Goal: Task Accomplishment & Management: Manage account settings

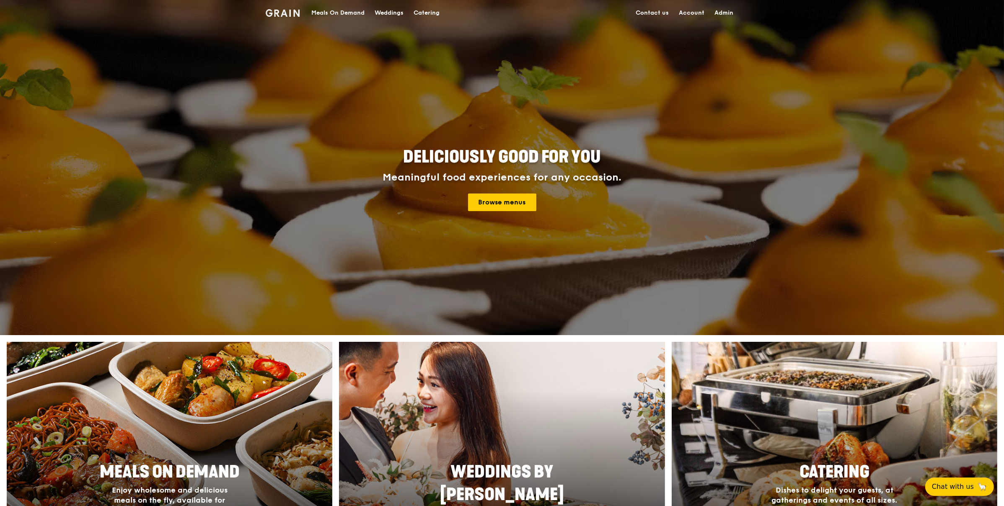
click at [421, 9] on div "Catering" at bounding box center [426, 12] width 26 height 25
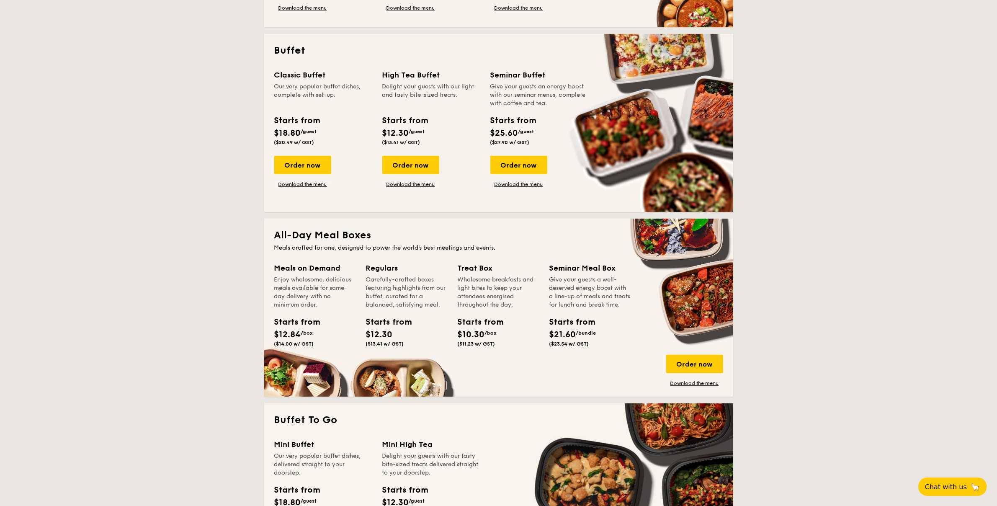
scroll to position [419, 0]
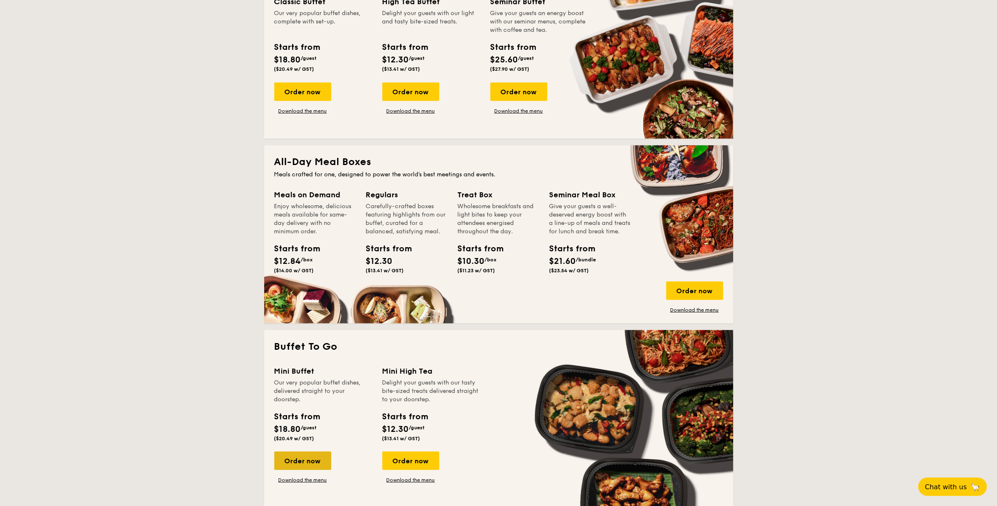
click at [295, 462] on div "Order now" at bounding box center [302, 461] width 57 height 18
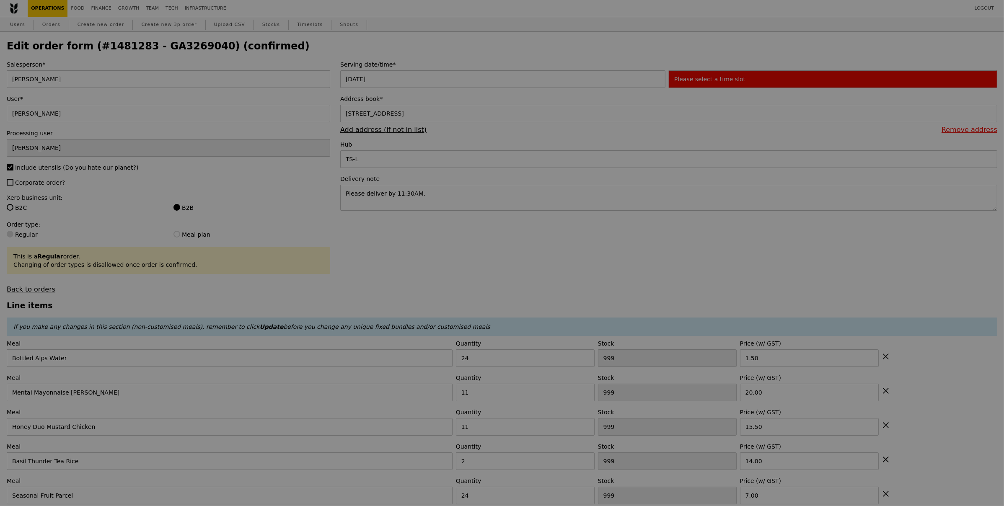
type input "63"
type input "72"
type input "80"
type input "92"
type input "72"
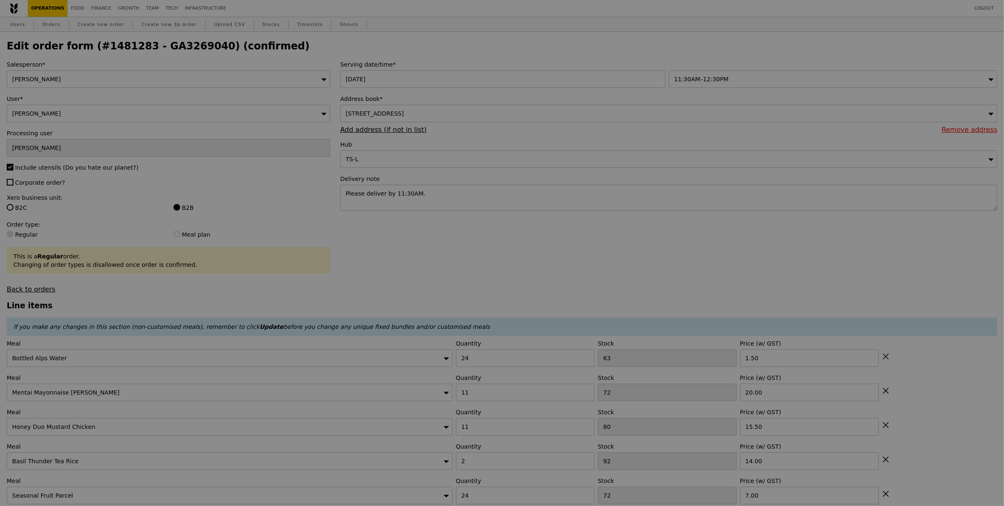
type input "Update"
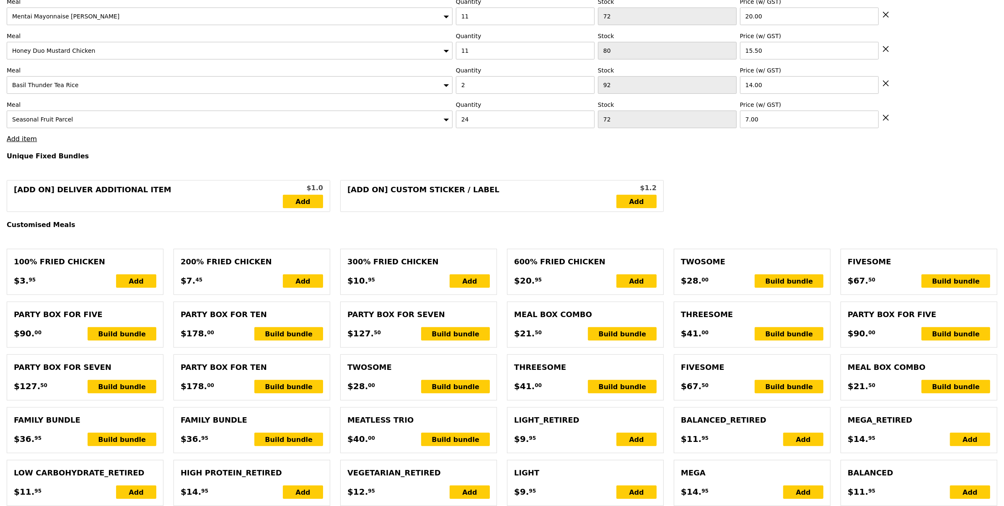
scroll to position [384, 0]
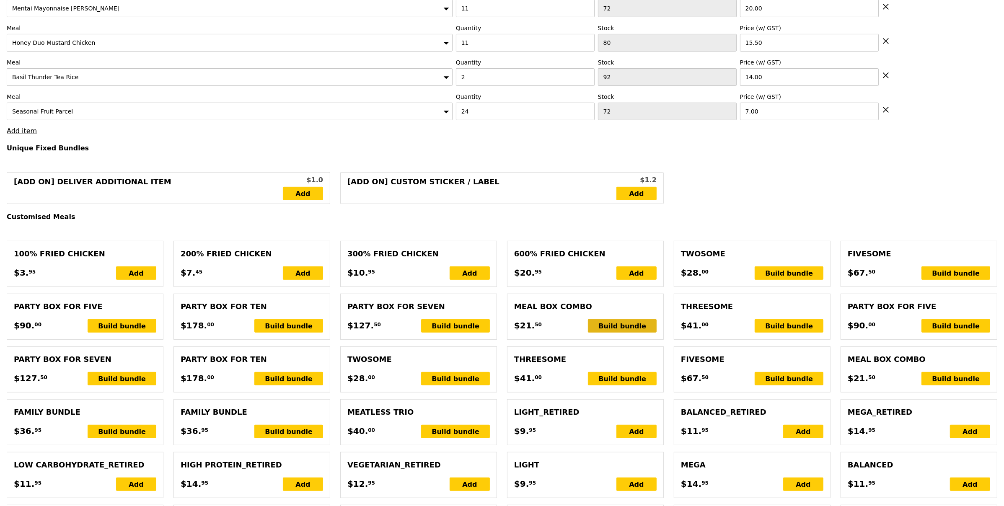
click at [610, 326] on div "Build bundle" at bounding box center [622, 325] width 69 height 13
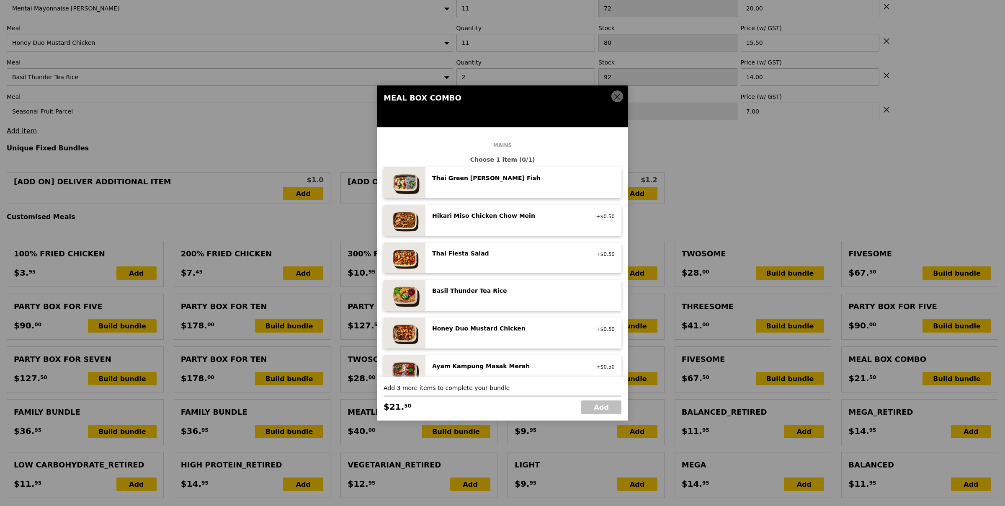
click at [615, 100] on icon at bounding box center [618, 97] width 8 height 8
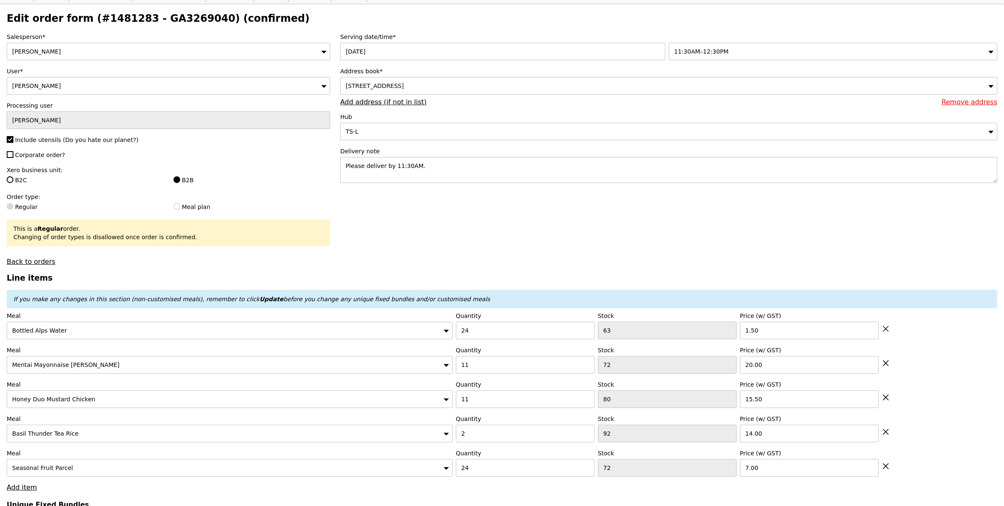
scroll to position [0, 0]
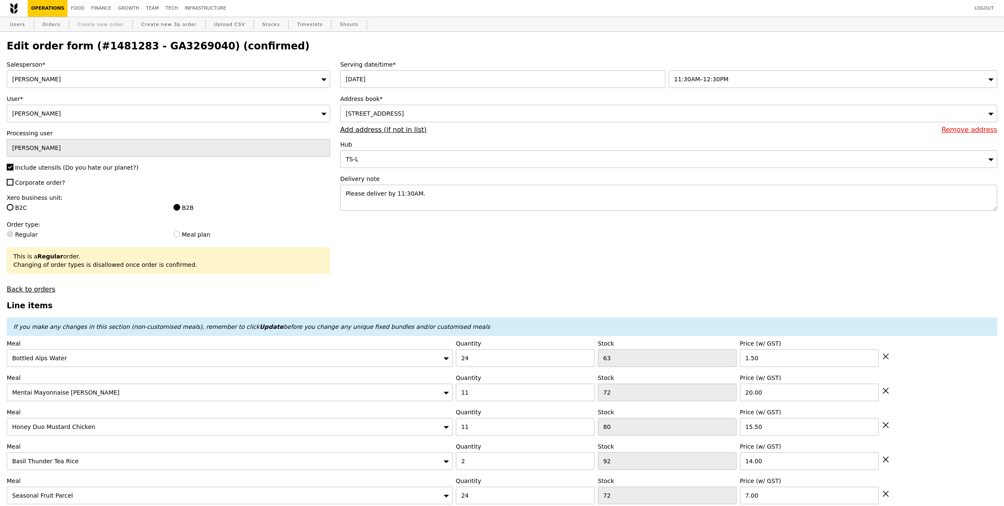
click at [96, 23] on link "Create new order" at bounding box center [101, 24] width 54 height 15
type input "0.00"
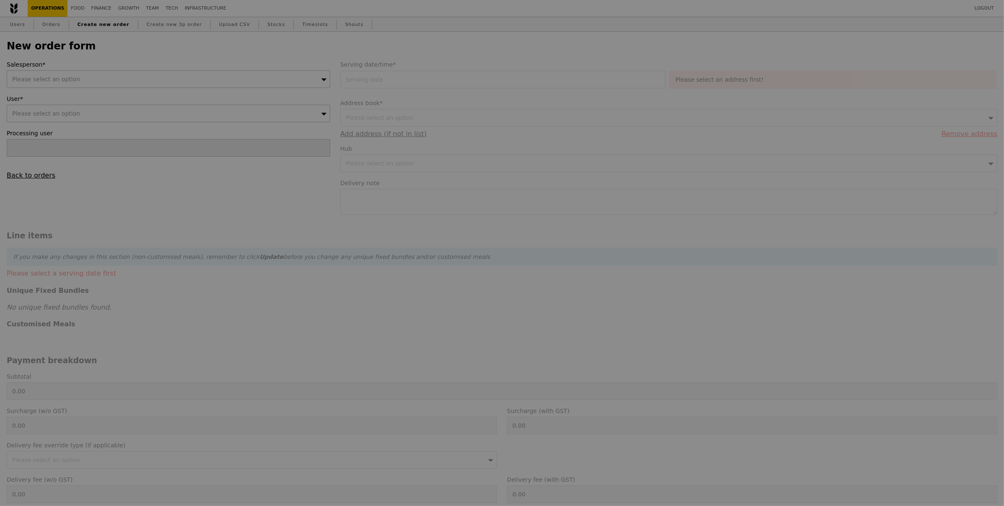
type input "Confirm"
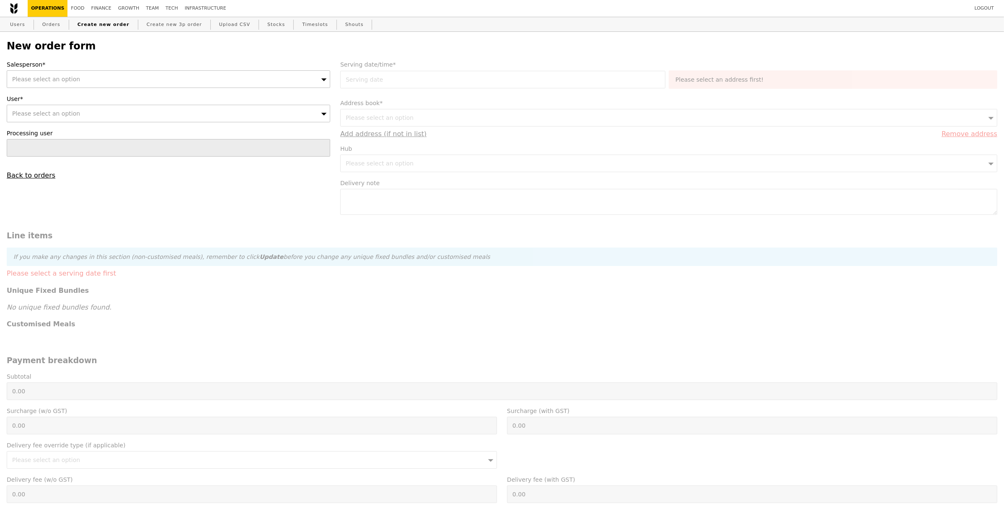
click at [138, 77] on div "Please select an option" at bounding box center [168, 79] width 323 height 18
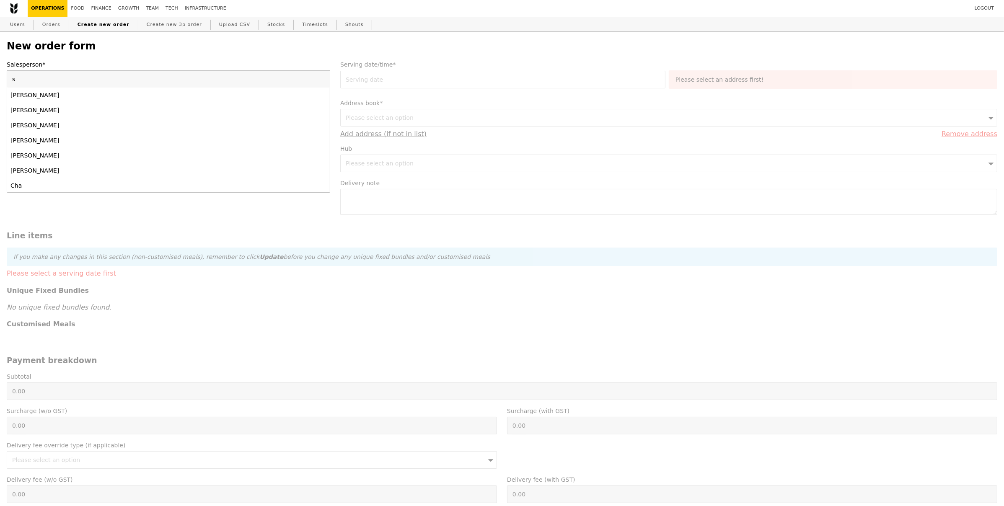
click at [137, 80] on input "s" at bounding box center [168, 79] width 323 height 17
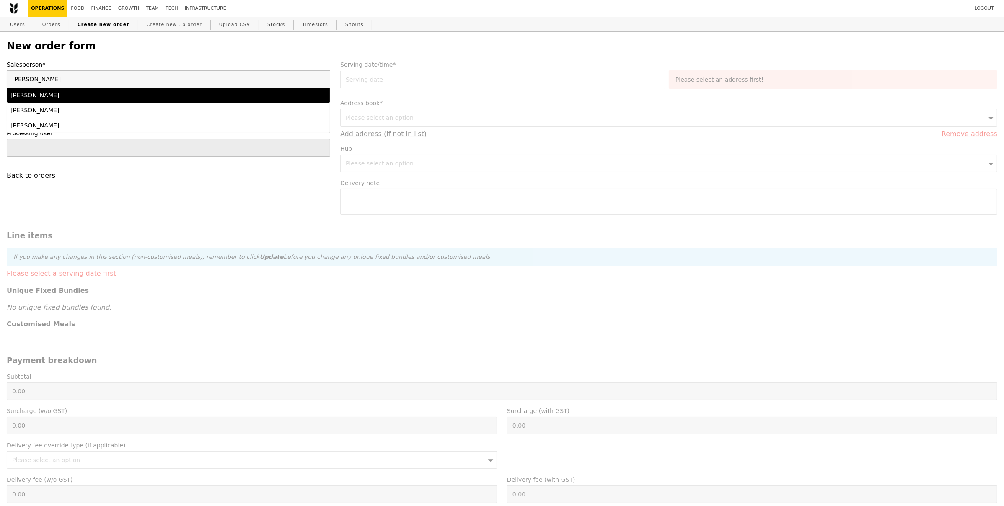
type input "[PERSON_NAME]"
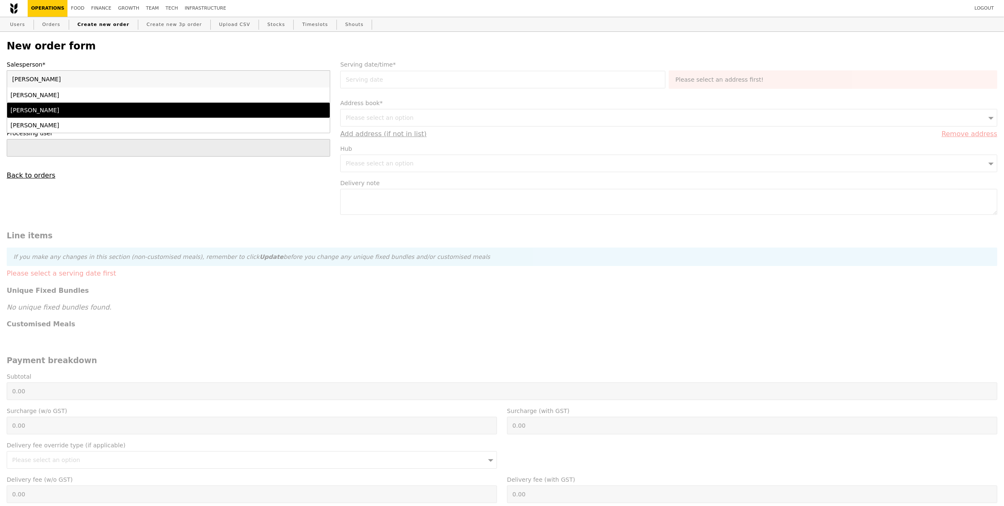
drag, startPoint x: 127, startPoint y: 102, endPoint x: 129, endPoint y: 107, distance: 5.8
click at [129, 107] on ul "[PERSON_NAME] [PERSON_NAME] [PERSON_NAME]" at bounding box center [168, 110] width 323 height 45
click at [129, 107] on div "[PERSON_NAME]" at bounding box center [128, 110] width 237 height 8
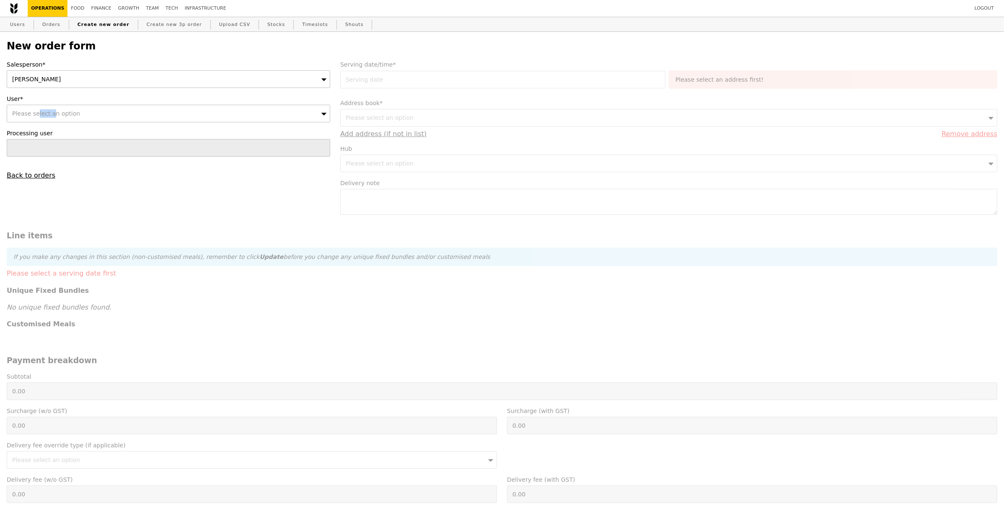
click at [129, 108] on div "Please select an option" at bounding box center [168, 114] width 323 height 18
type input "[PERSON_NAME]"
type input "Confirm"
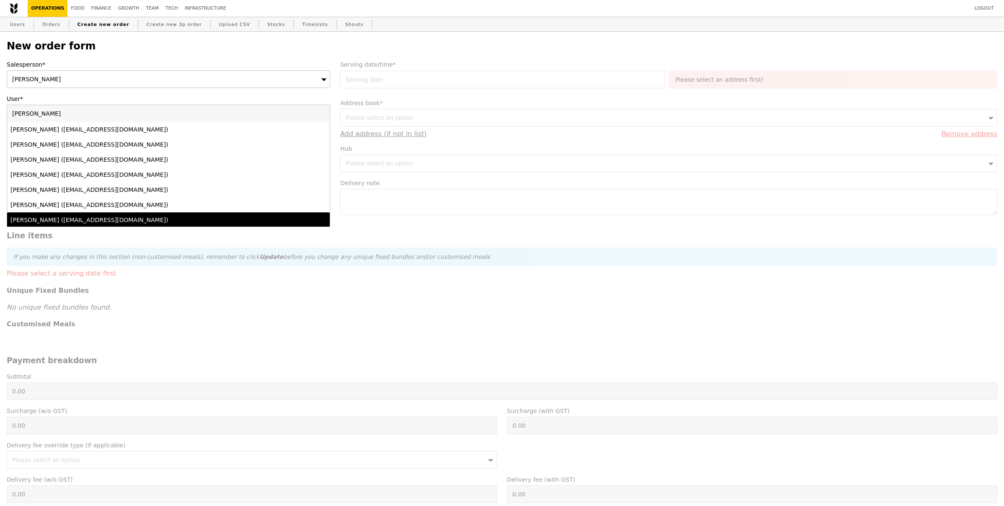
type input "[PERSON_NAME]"
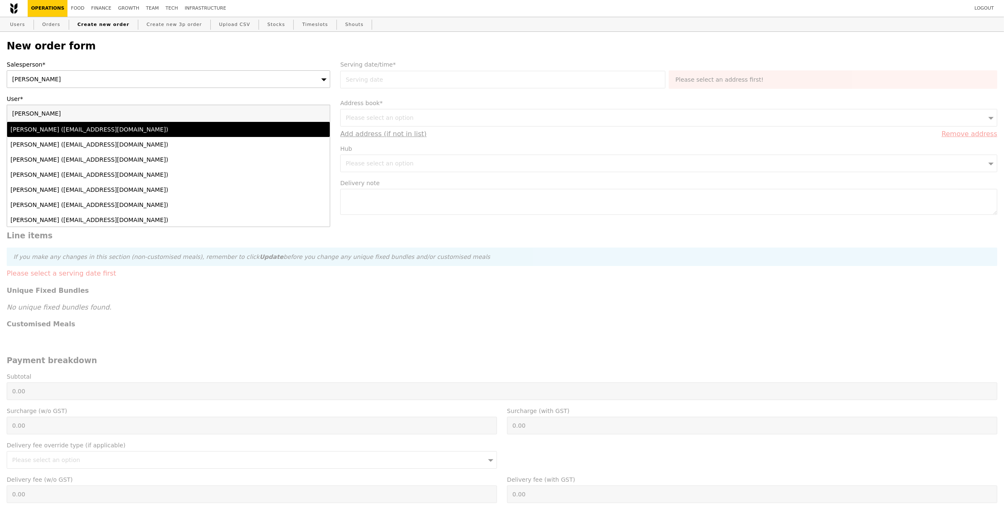
click at [320, 114] on input "[PERSON_NAME]" at bounding box center [168, 113] width 323 height 17
click at [294, 117] on input "User*" at bounding box center [168, 113] width 323 height 17
paste input "[PERSON_NAME][EMAIL_ADDRESS][PERSON_NAME][DOMAIN_NAME]"
type input "[PERSON_NAME][EMAIL_ADDRESS][PERSON_NAME][DOMAIN_NAME]"
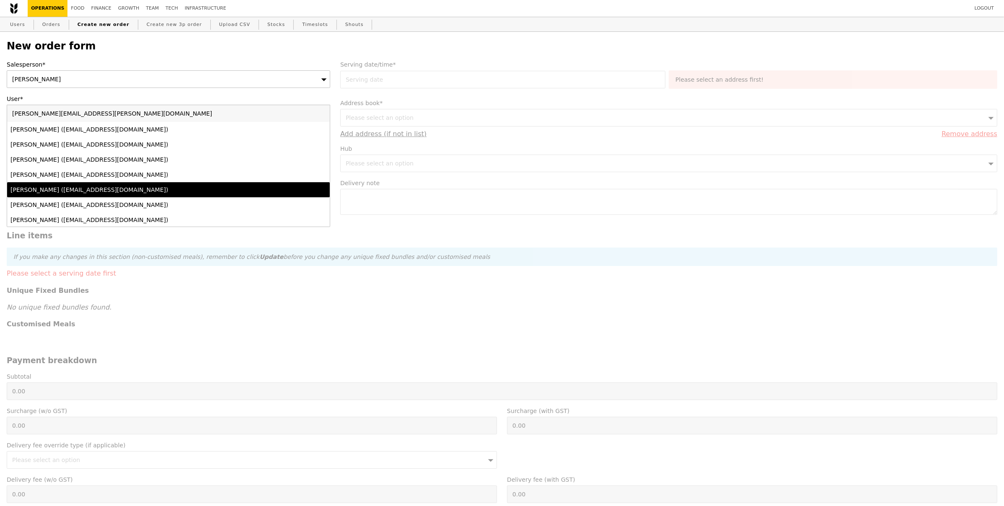
type input "Confirm"
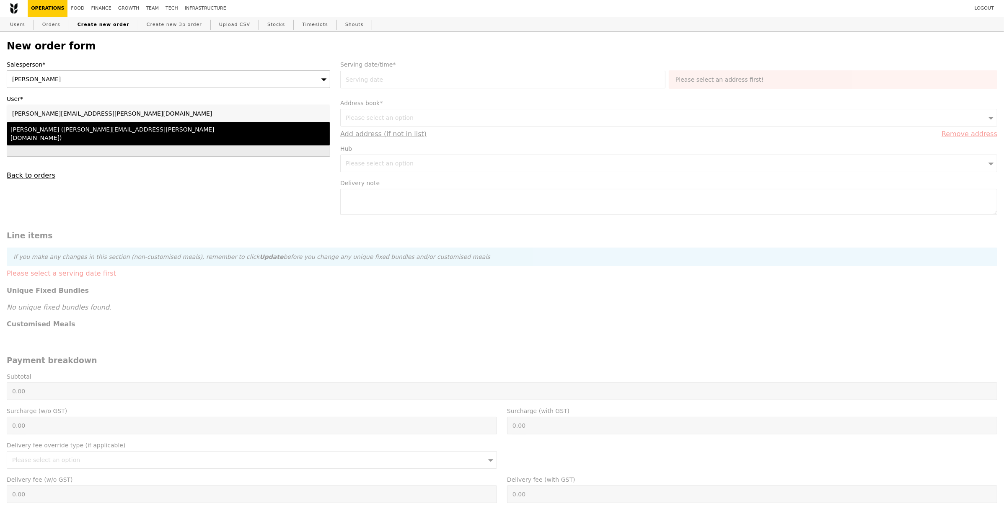
type input "[PERSON_NAME][EMAIL_ADDRESS][PERSON_NAME][DOMAIN_NAME]"
click at [172, 134] on div "[PERSON_NAME] ([PERSON_NAME][EMAIL_ADDRESS][PERSON_NAME][DOMAIN_NAME])" at bounding box center [128, 133] width 237 height 17
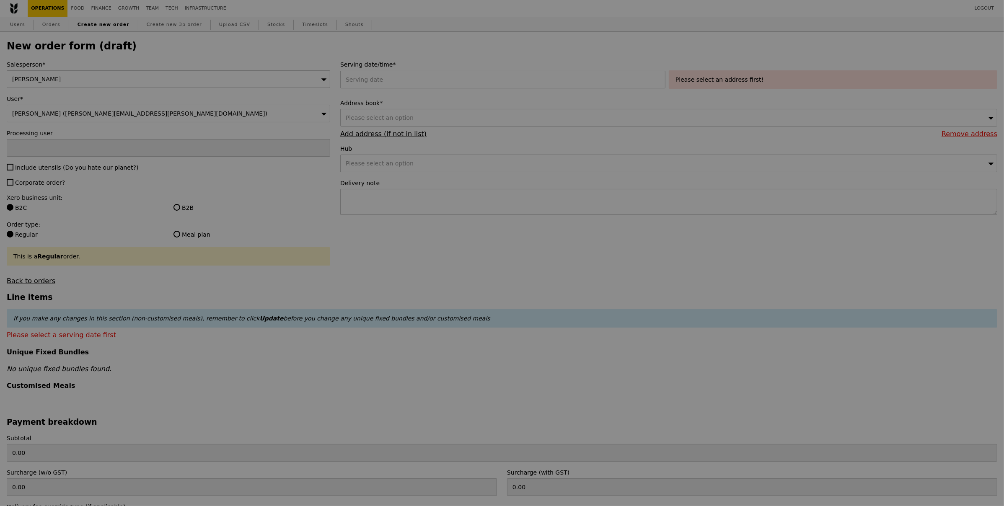
click at [385, 88] on div at bounding box center [502, 253] width 1004 height 506
type input "Confirm"
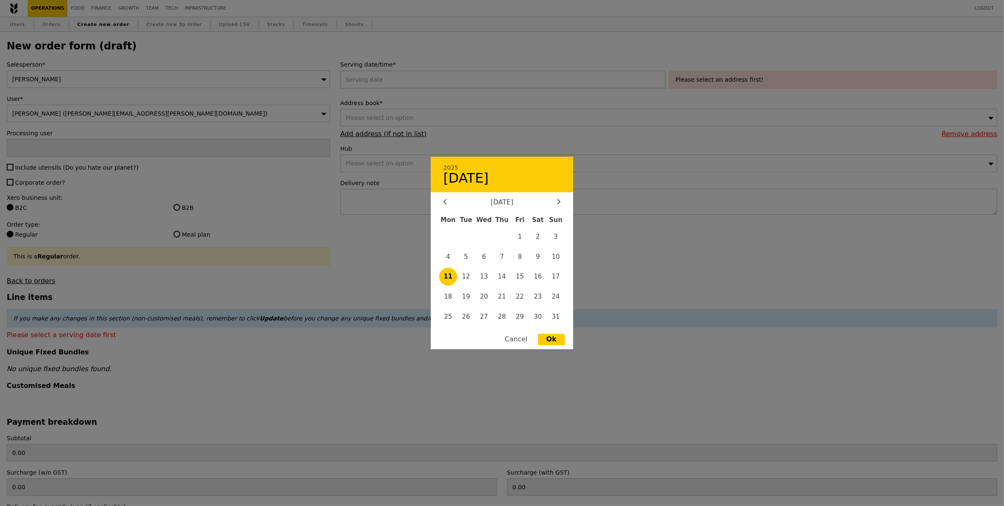
click at [388, 85] on div "2025 August [DATE] Tue Wed Thu Fri Sat Sun 1 2 3 4 5 6 7 8 9 10 11 12 13 14 15 …" at bounding box center [504, 80] width 328 height 18
click at [518, 275] on span "15" at bounding box center [520, 277] width 18 height 18
type input "[DATE]"
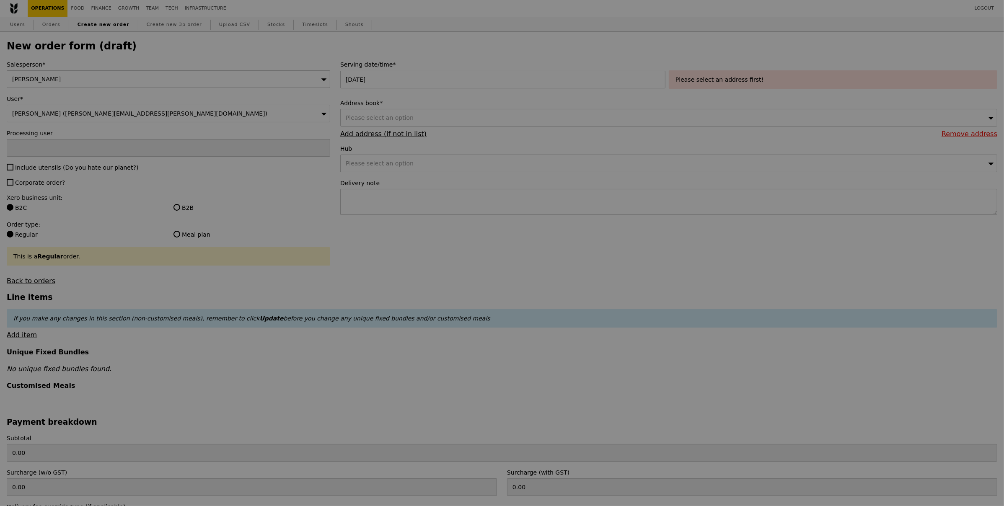
type input "Confirm"
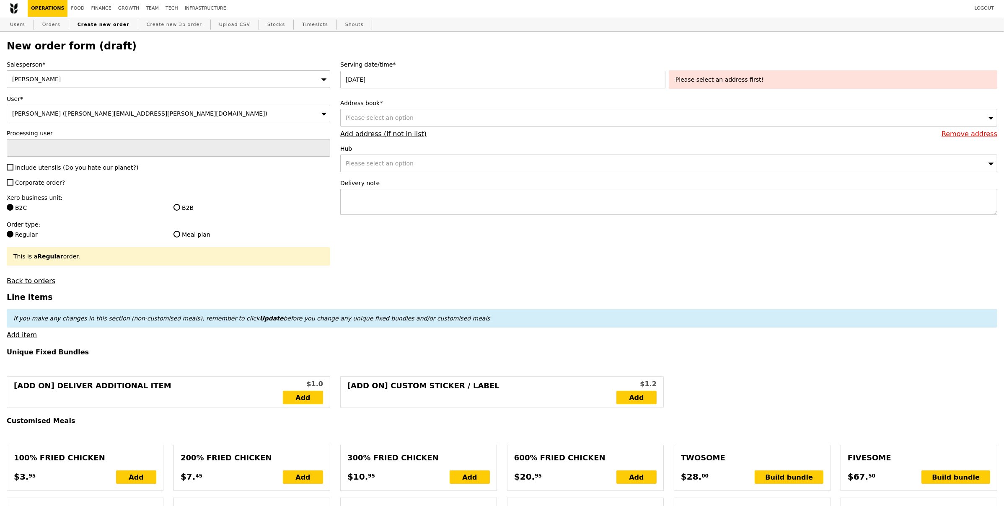
click at [411, 118] on div "Please select an option" at bounding box center [668, 118] width 657 height 18
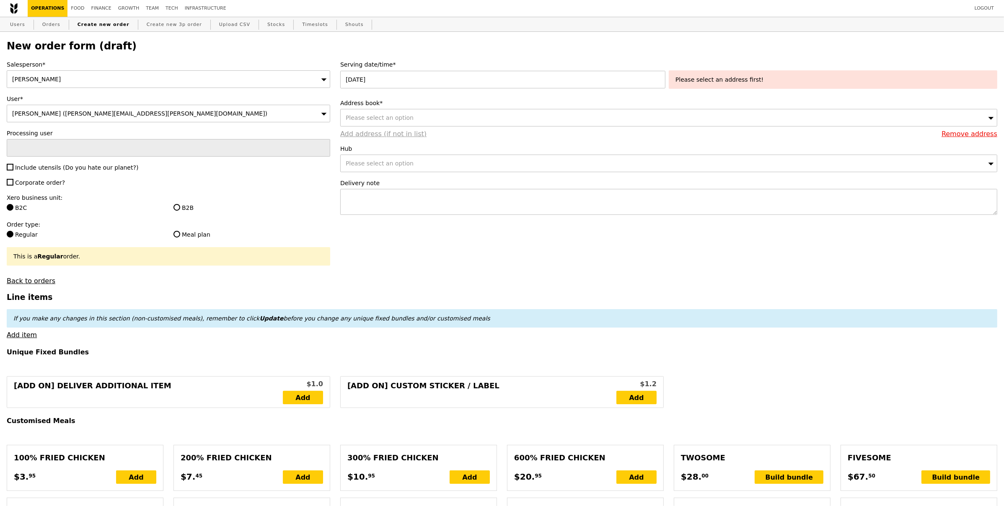
click at [395, 131] on div "Address book* Please select an option Remove address Add address (if not in lis…" at bounding box center [668, 118] width 657 height 39
click at [397, 130] on link "Add address (if not in list)" at bounding box center [383, 134] width 86 height 8
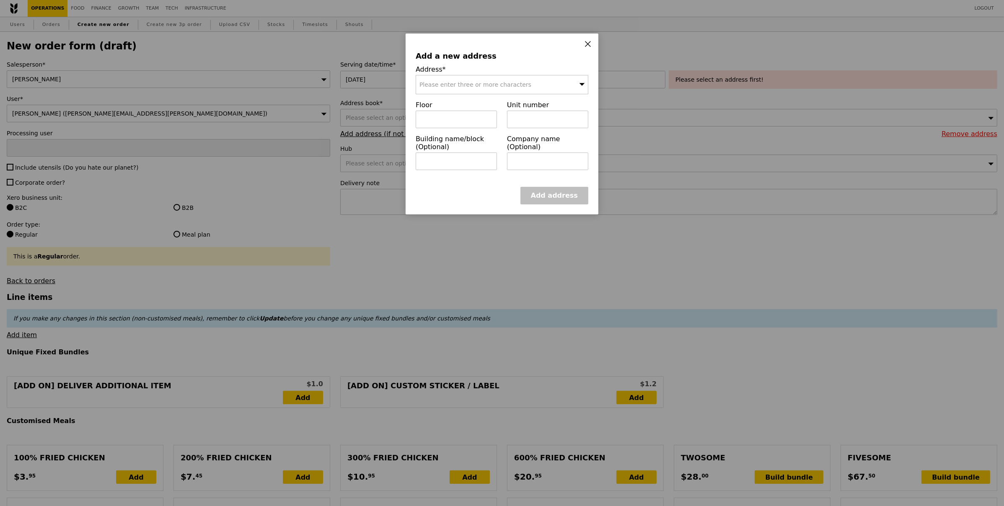
click at [466, 90] on div "Please enter three or more characters" at bounding box center [502, 84] width 173 height 19
paste input "188770"
type input "188770"
click at [472, 102] on div "[STREET_ADDRESS]" at bounding box center [481, 101] width 124 height 8
click at [469, 114] on input "text" at bounding box center [456, 120] width 81 height 18
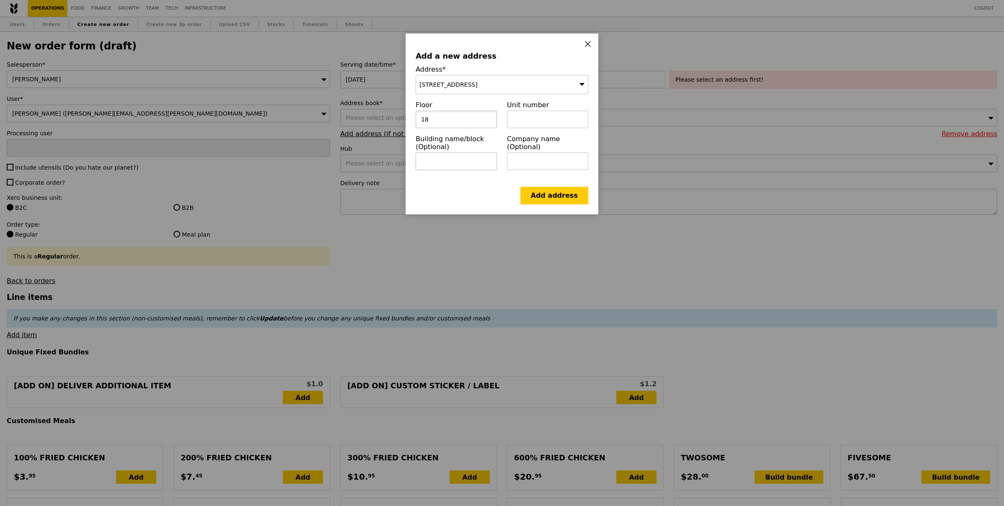
type input "18"
drag, startPoint x: 463, startPoint y: 163, endPoint x: 474, endPoint y: 161, distance: 10.8
click at [463, 163] on input "text" at bounding box center [456, 161] width 81 height 18
click at [546, 125] on input "text" at bounding box center [547, 120] width 81 height 18
click at [529, 123] on input "text" at bounding box center [547, 120] width 81 height 18
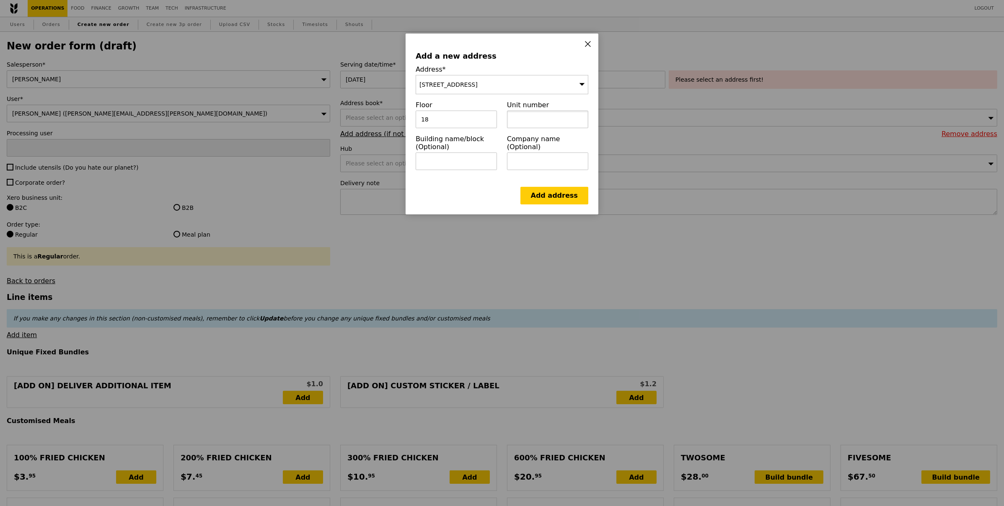
paste input "Raffles Specialist Centre"
type input "Raffles Specialist Centre"
drag, startPoint x: 480, startPoint y: 155, endPoint x: 469, endPoint y: 159, distance: 11.8
click at [480, 155] on input "text" at bounding box center [456, 161] width 81 height 18
click at [467, 154] on input "text" at bounding box center [456, 161] width 81 height 18
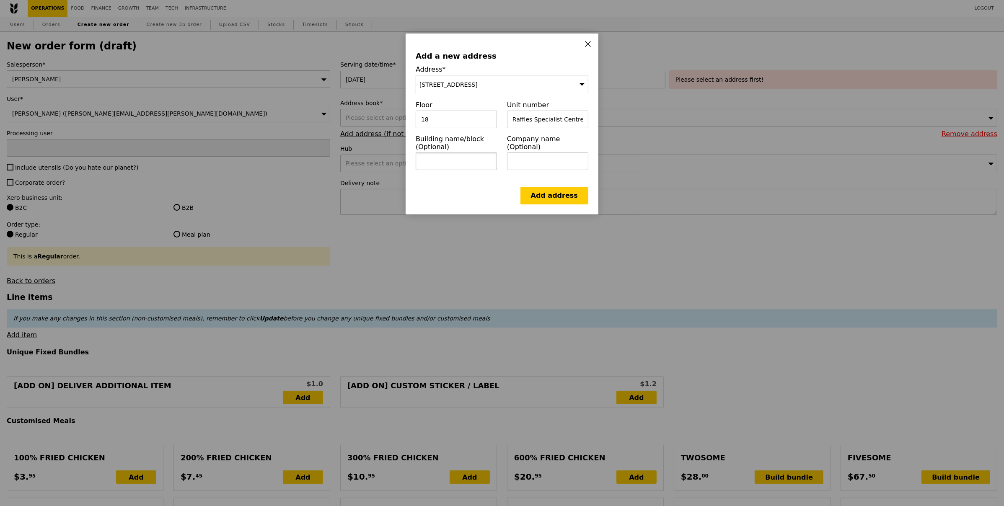
paste input "[GEOGRAPHIC_DATA], [GEOGRAPHIC_DATA],"
type input "[GEOGRAPHIC_DATA], [GEOGRAPHIC_DATA]"
click at [558, 190] on link "Add address" at bounding box center [554, 196] width 68 height 18
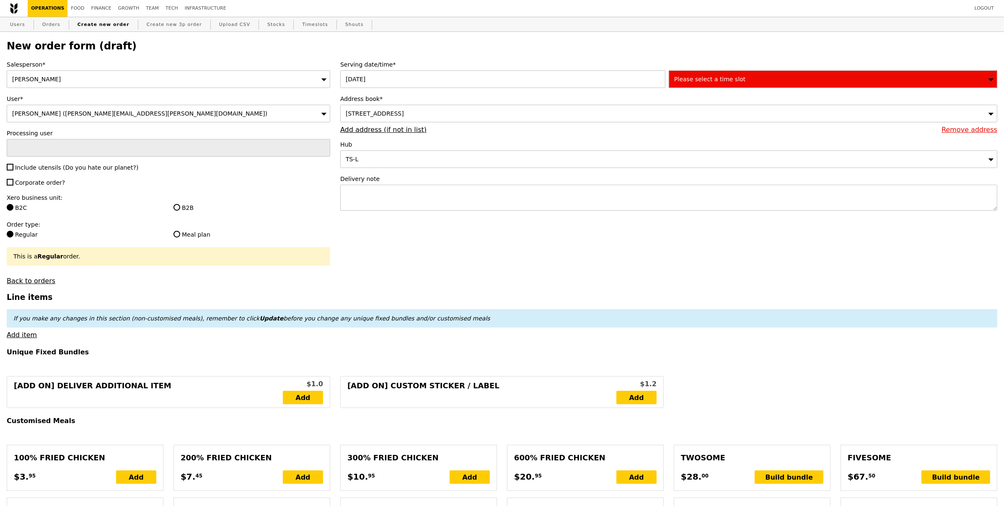
click at [684, 78] on span "Please select a time slot" at bounding box center [709, 79] width 71 height 7
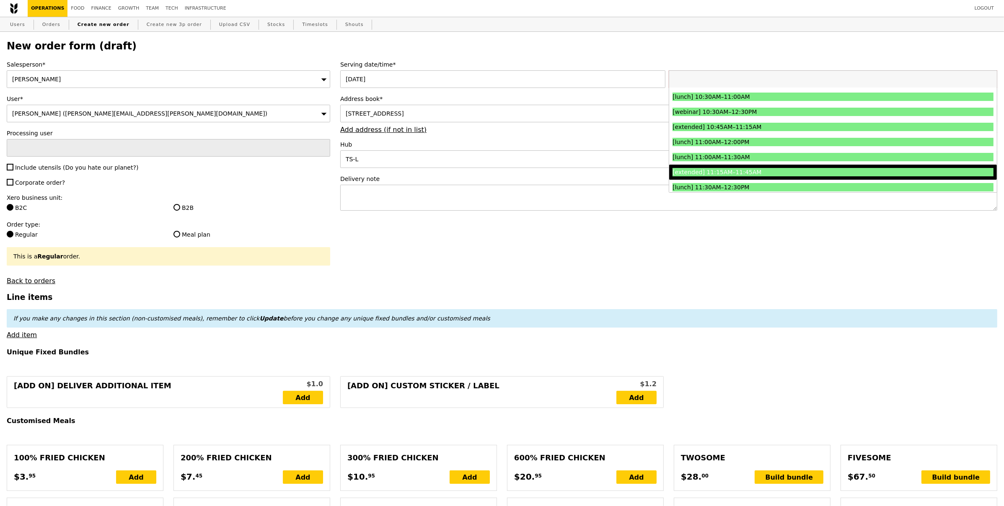
scroll to position [237, 0]
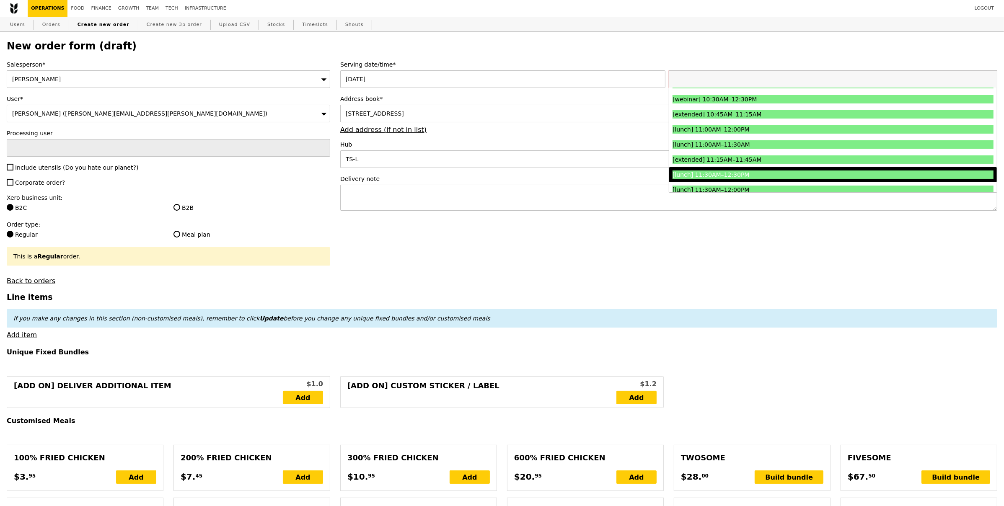
click at [759, 173] on div "[lunch] 11:30AM–12:30PM" at bounding box center [792, 174] width 241 height 8
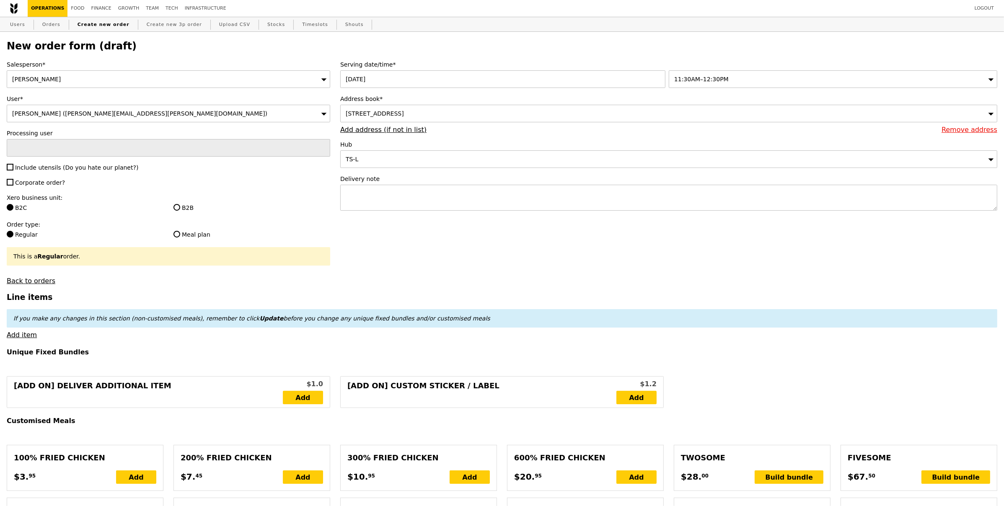
type input "Confirm"
click at [16, 172] on label "Include utensils (Do you hate our planet?)" at bounding box center [168, 167] width 323 height 8
click at [13, 170] on input "Include utensils (Do you hate our planet?)" at bounding box center [10, 167] width 7 height 7
checkbox input "true"
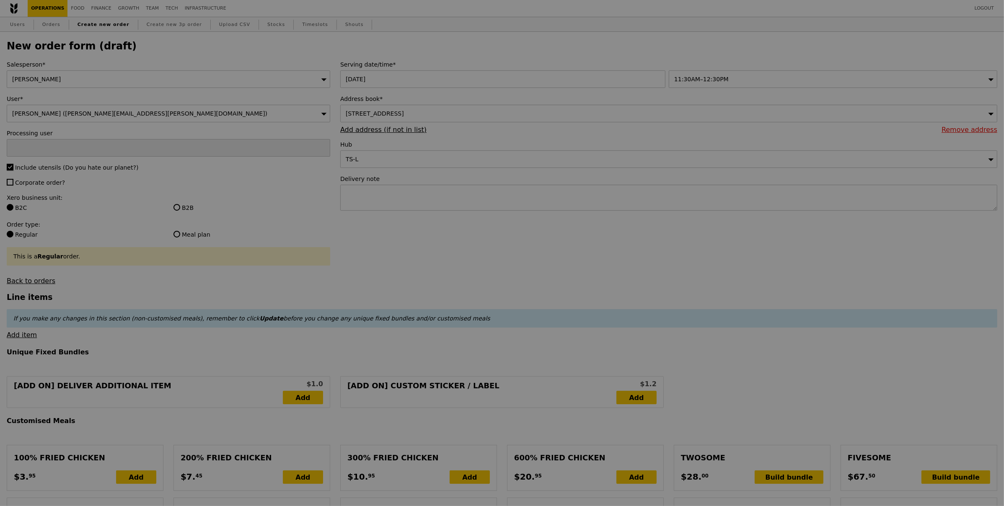
type input "Confirm"
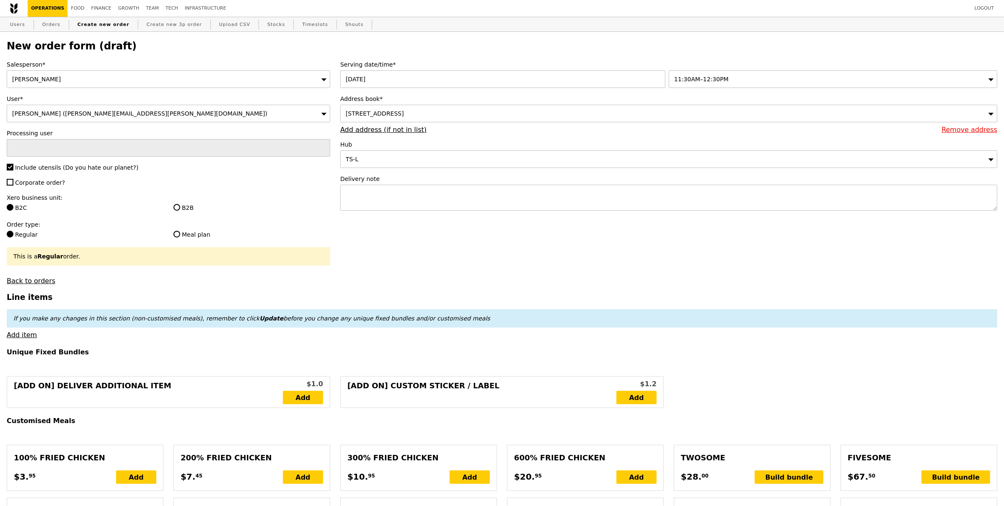
click at [15, 184] on span "Corporate order?" at bounding box center [40, 182] width 50 height 7
click at [13, 184] on input "Corporate order?" at bounding box center [10, 182] width 7 height 7
checkbox input "true"
click at [176, 211] on input "B2B" at bounding box center [176, 207] width 7 height 7
radio input "true"
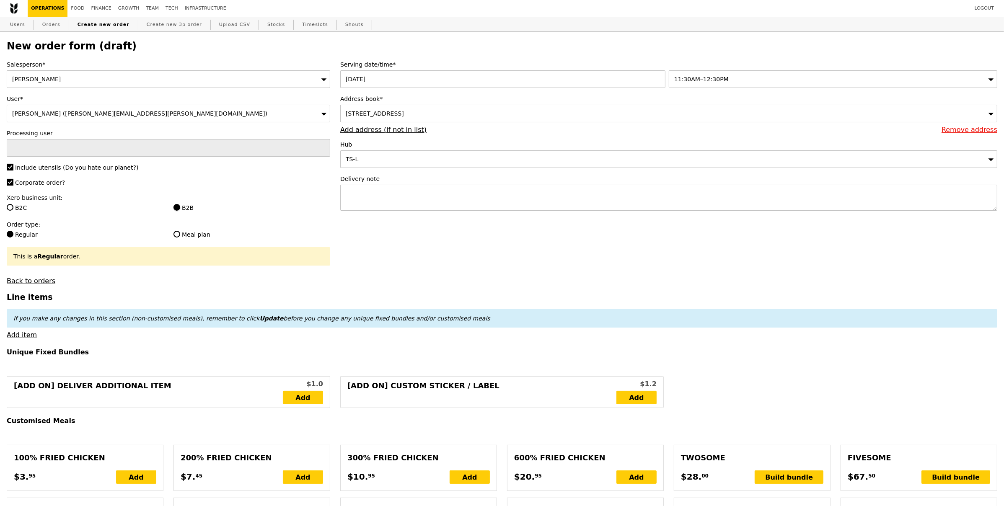
type input "Loading..."
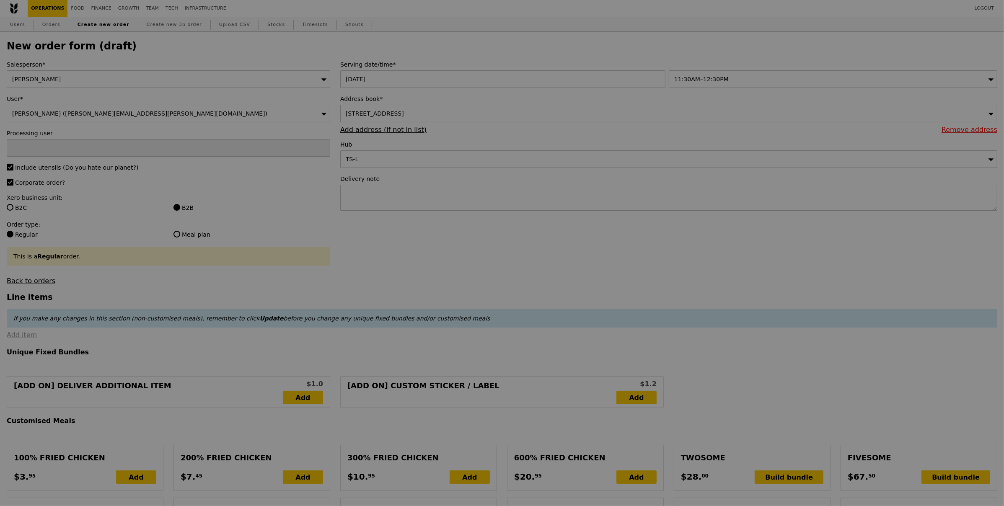
type input "9.08"
type input "9.90"
type input "Confirm"
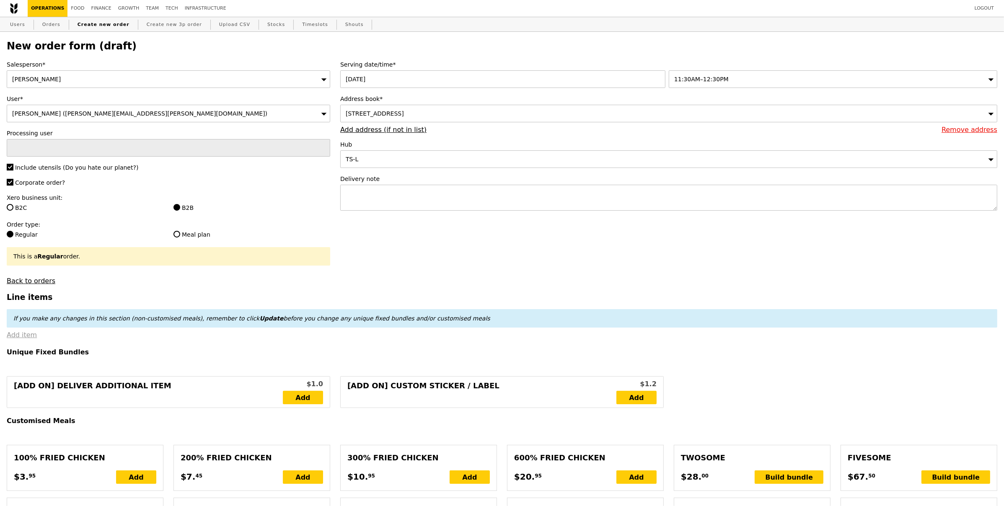
click at [27, 336] on link "Add item" at bounding box center [22, 335] width 30 height 8
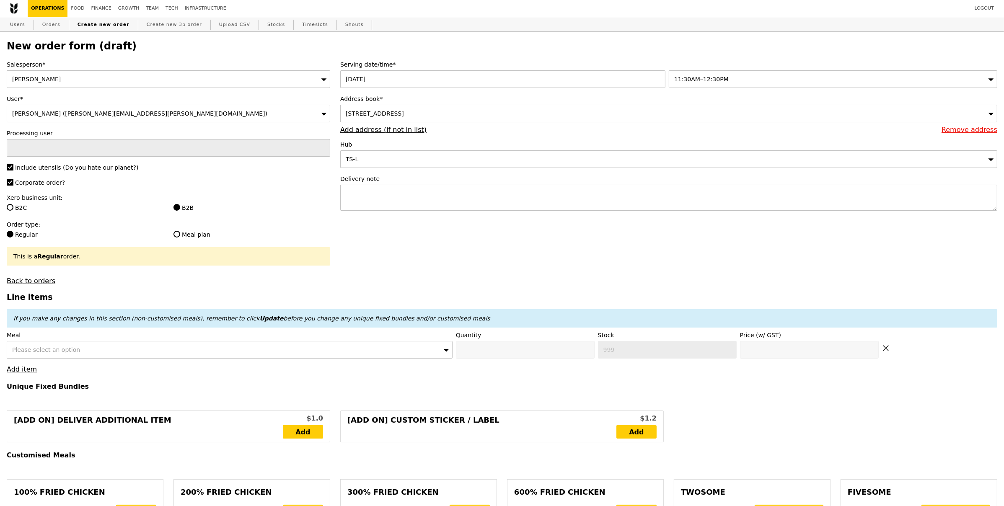
click at [125, 348] on div "Please select an option" at bounding box center [230, 350] width 446 height 18
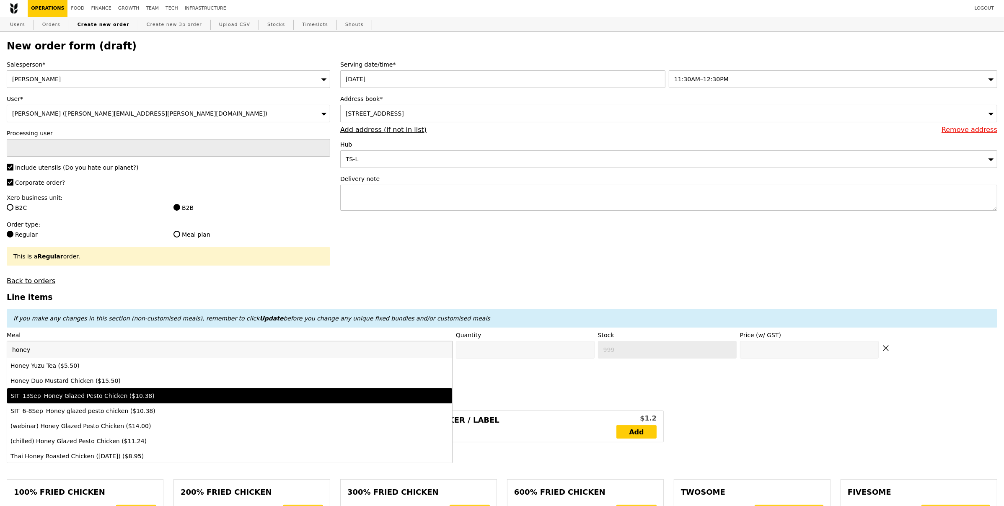
type input "honey"
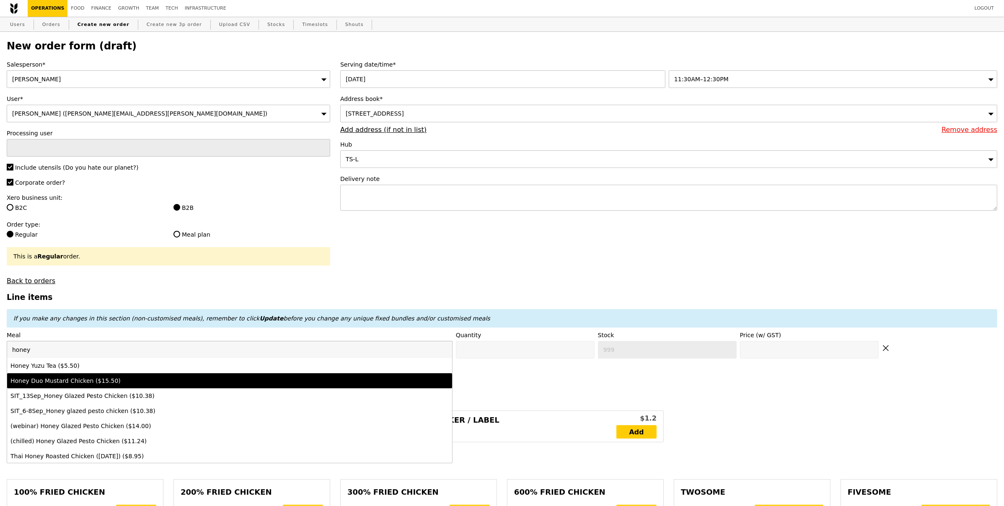
click at [129, 383] on div "Honey Duo Mustard Chicken ($15.50)" at bounding box center [174, 381] width 328 height 8
type input "Confirm anyway"
type input "0"
type input "485"
type input "15.5"
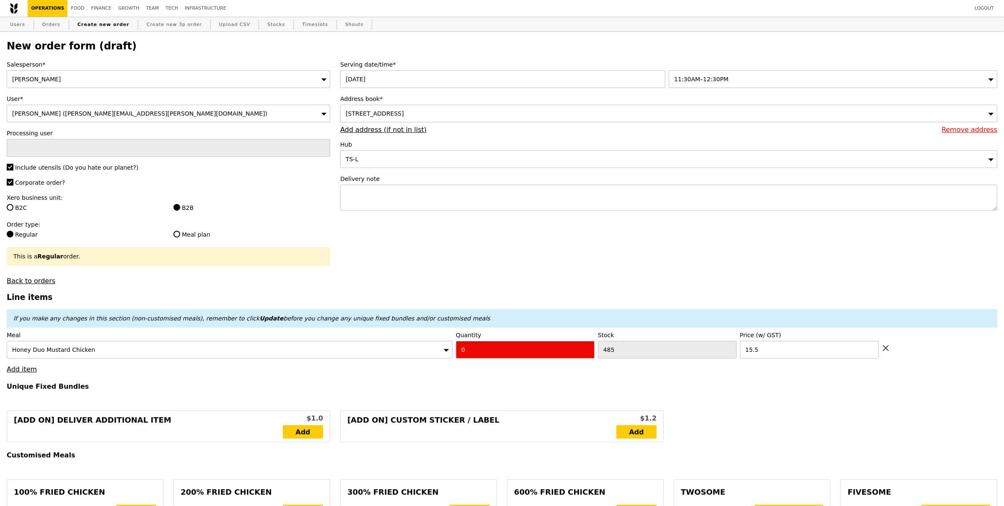
click at [487, 349] on input "0" at bounding box center [525, 350] width 139 height 18
type input "Confirm"
type input "4"
click at [24, 370] on link "Add item" at bounding box center [22, 369] width 30 height 8
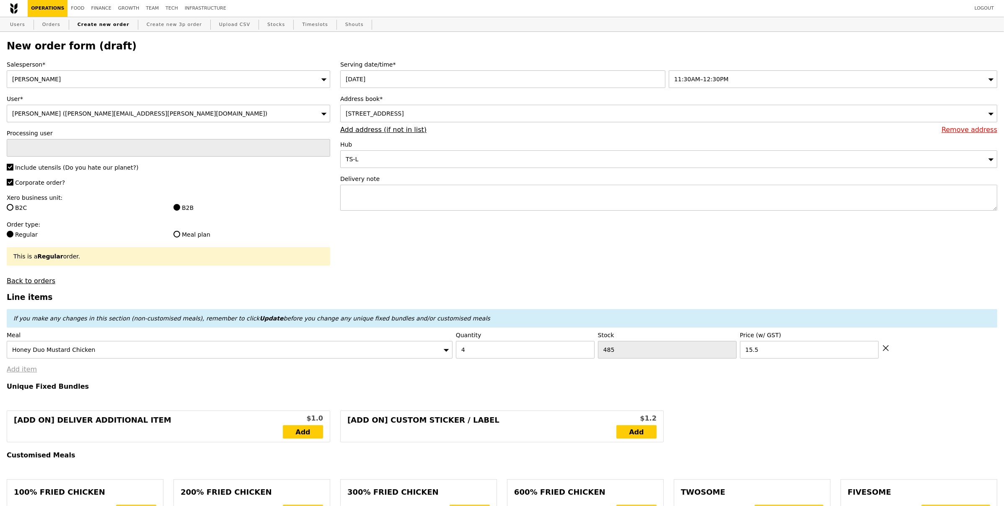
type input "Loading..."
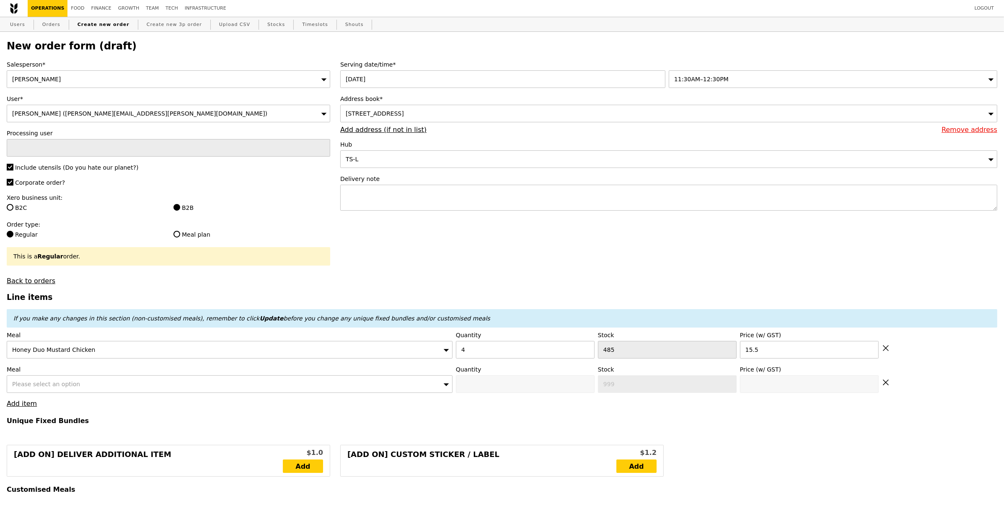
type input "62.00"
type input "3.62"
type input "3.95"
type input "65.95"
type input "Confirm"
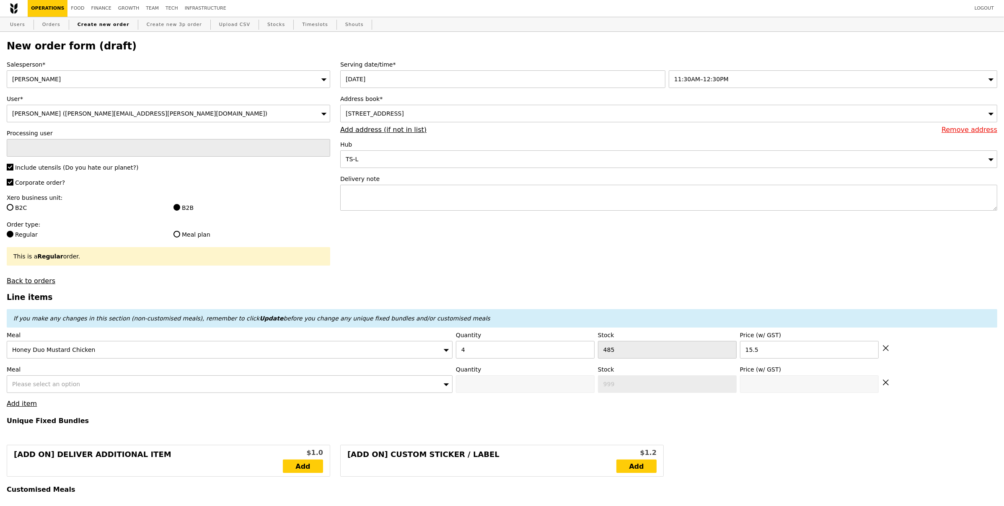
click at [56, 382] on span "Please select an option" at bounding box center [46, 384] width 68 height 7
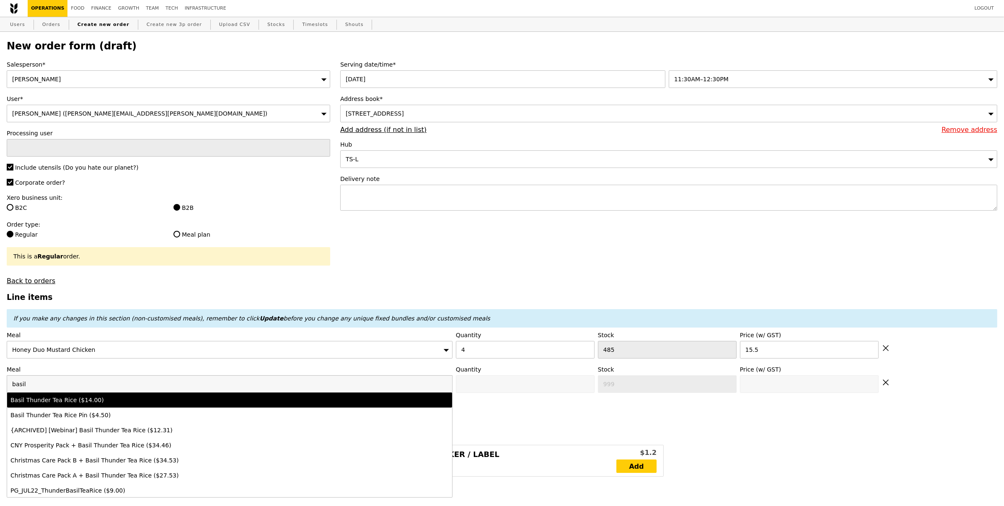
type input "basil"
click at [66, 398] on div "Basil Thunder Tea Rice ($14.00)" at bounding box center [174, 400] width 328 height 8
type input "Confirm anyway"
type input "0"
type input "496"
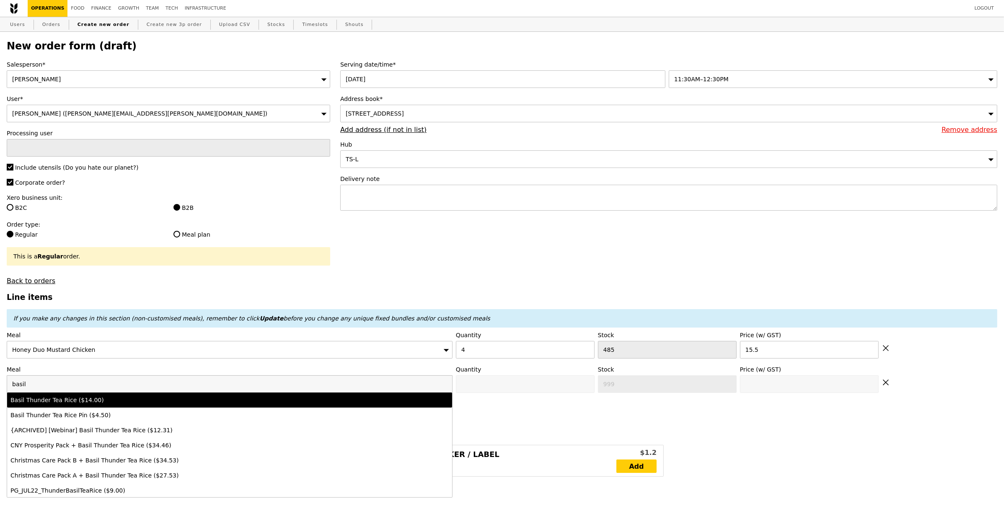
type input "14.0"
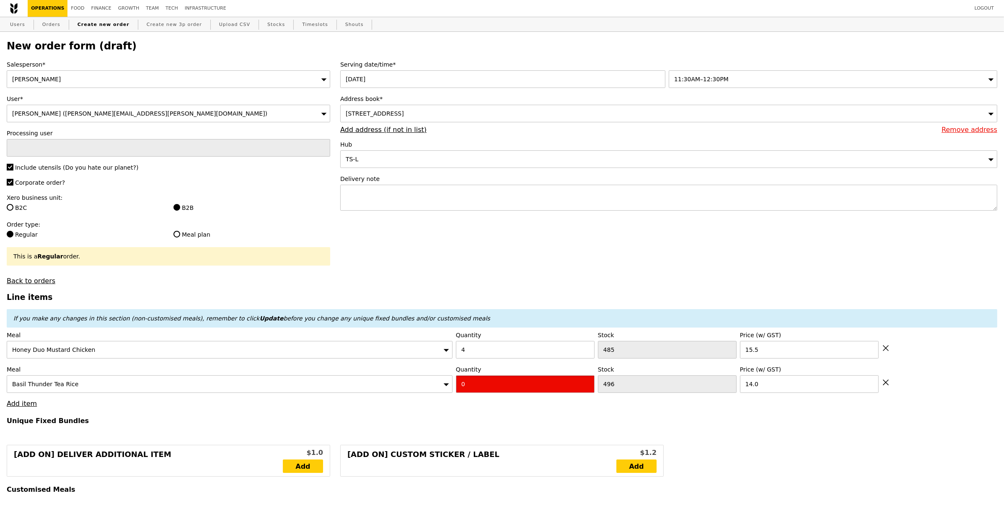
click at [475, 384] on input "0" at bounding box center [525, 384] width 139 height 18
type input "Confirm"
type input "3"
drag, startPoint x: 418, startPoint y: 413, endPoint x: 353, endPoint y: 422, distance: 65.5
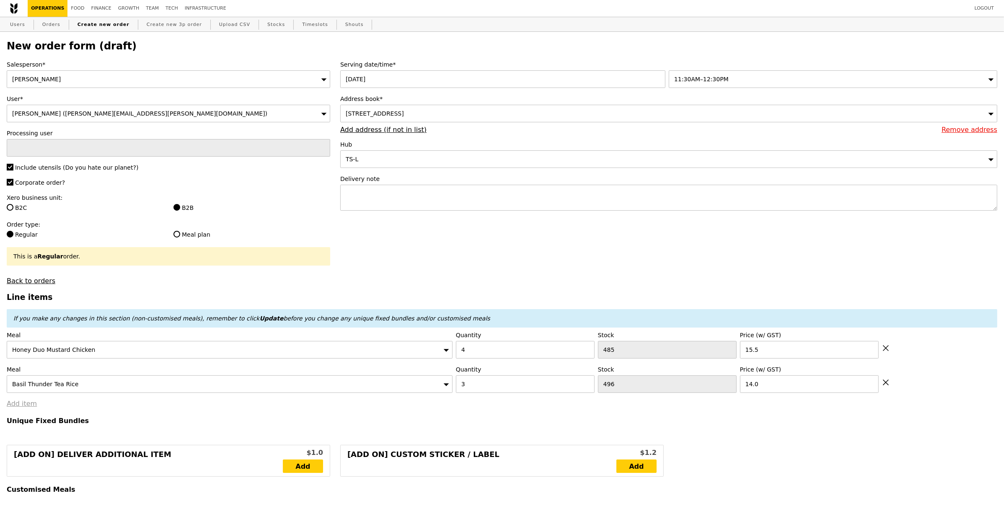
type input "Loading..."
click at [32, 403] on link "Add item" at bounding box center [22, 404] width 30 height 8
type input "104.00"
type input "107.95"
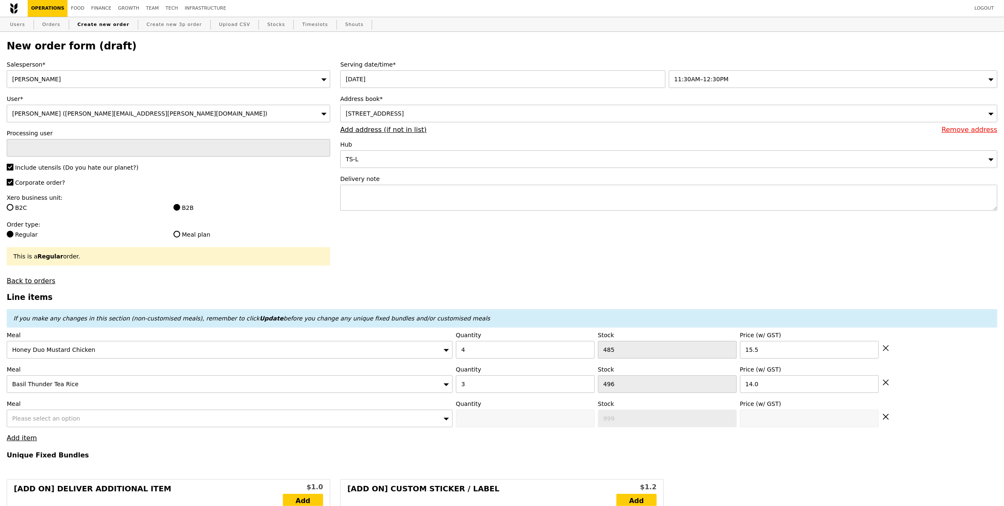
click at [66, 420] on span "Please select an option" at bounding box center [46, 418] width 68 height 7
type input "Confirm"
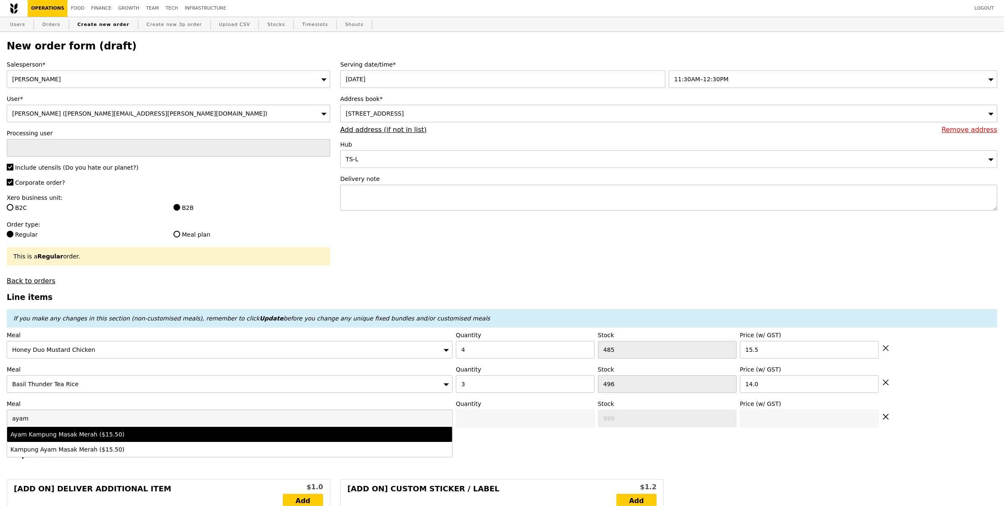
type input "ayam"
click at [94, 440] on li "Ayam Kampung Masak Merah ($15.50)" at bounding box center [229, 434] width 445 height 15
type input "Confirm anyway"
type input "0"
type input "495"
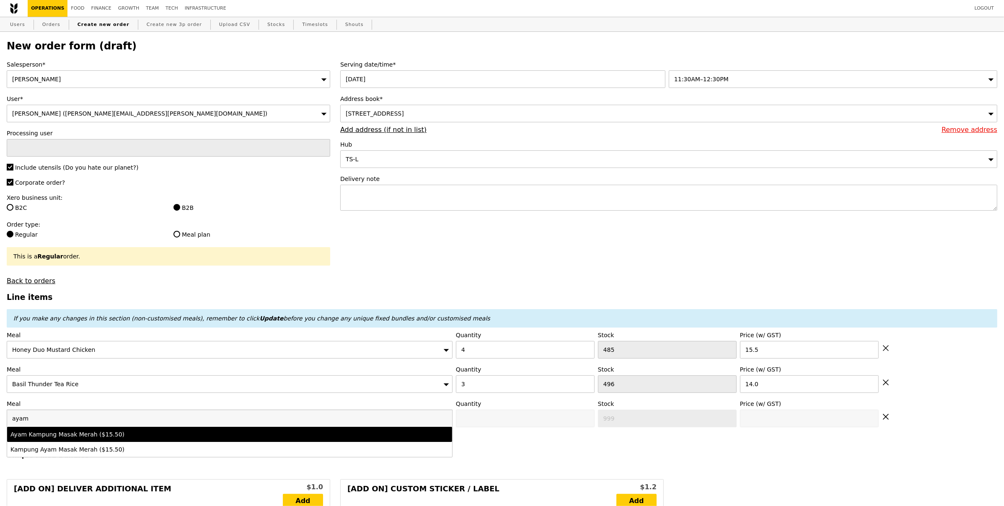
type input "15.5"
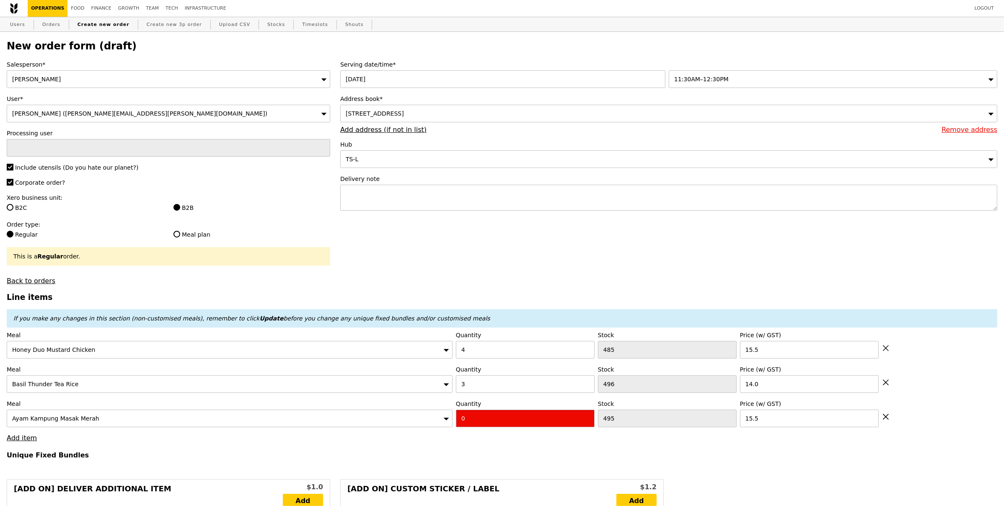
click at [496, 426] on input "0" at bounding box center [525, 419] width 139 height 18
type input "Confirm"
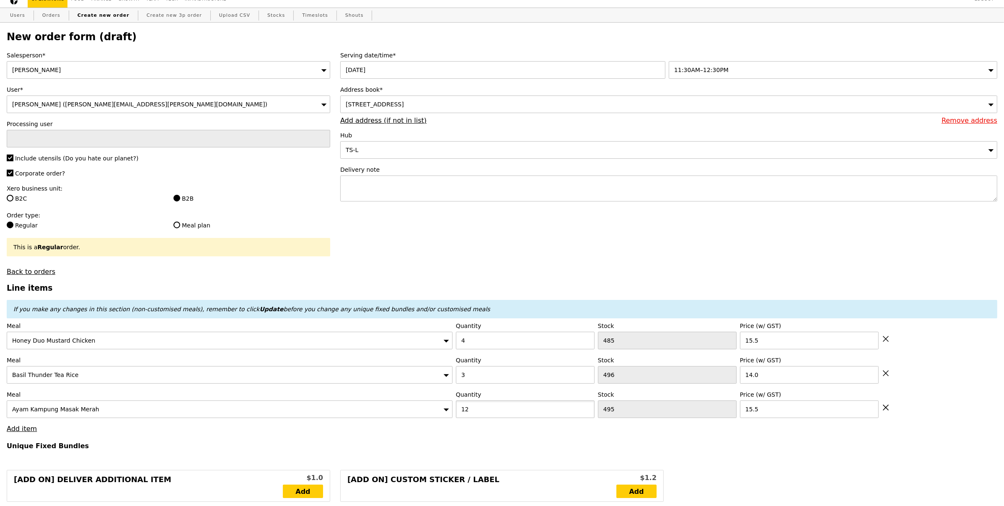
scroll to position [53, 0]
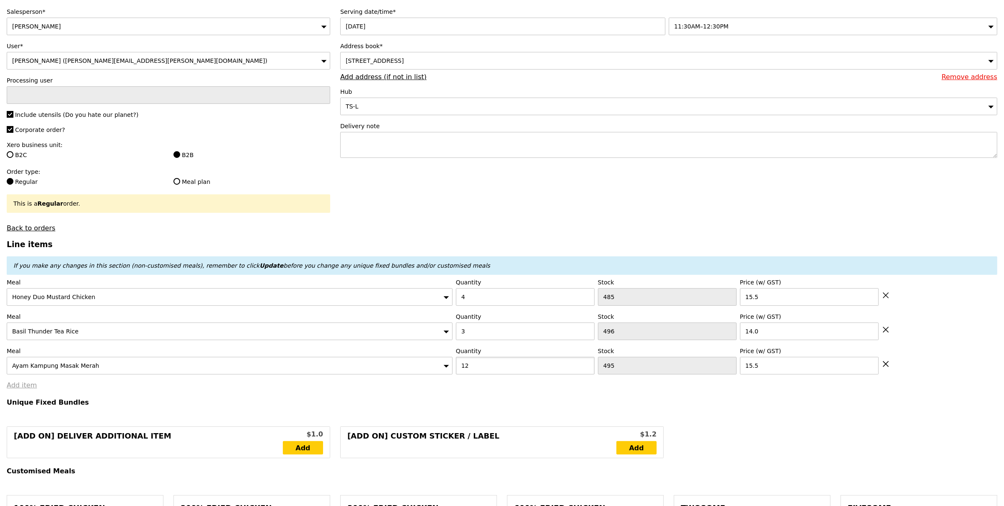
type input "12"
click at [11, 385] on link "Add item" at bounding box center [22, 385] width 30 height 8
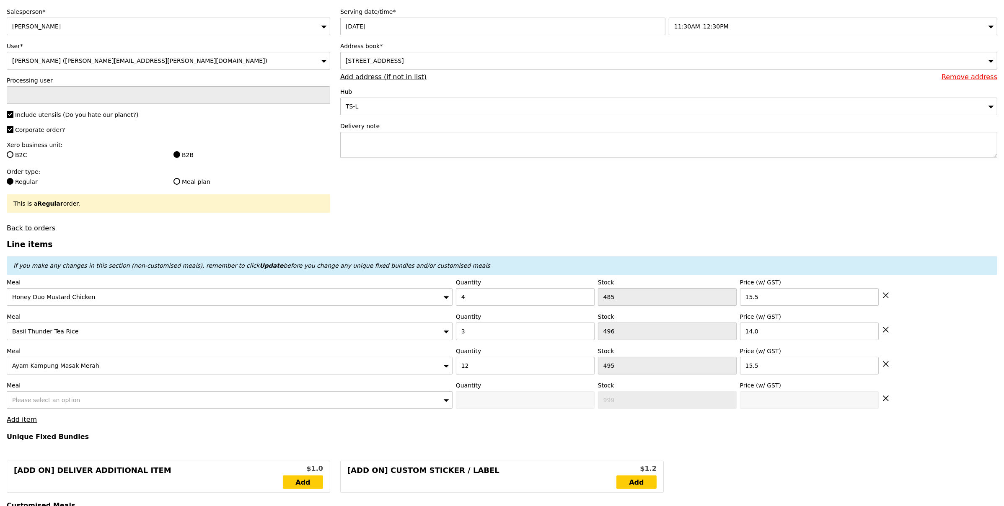
click at [78, 405] on div "Please select an option" at bounding box center [230, 400] width 446 height 18
type input "Loading..."
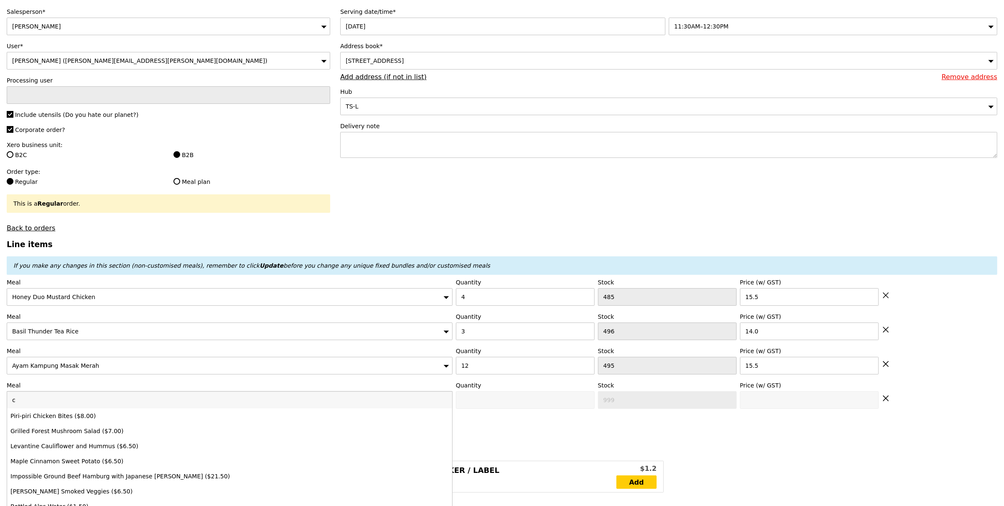
type input "co"
type input "290.00"
type input "293.95"
type input "coco"
type input "Confirm"
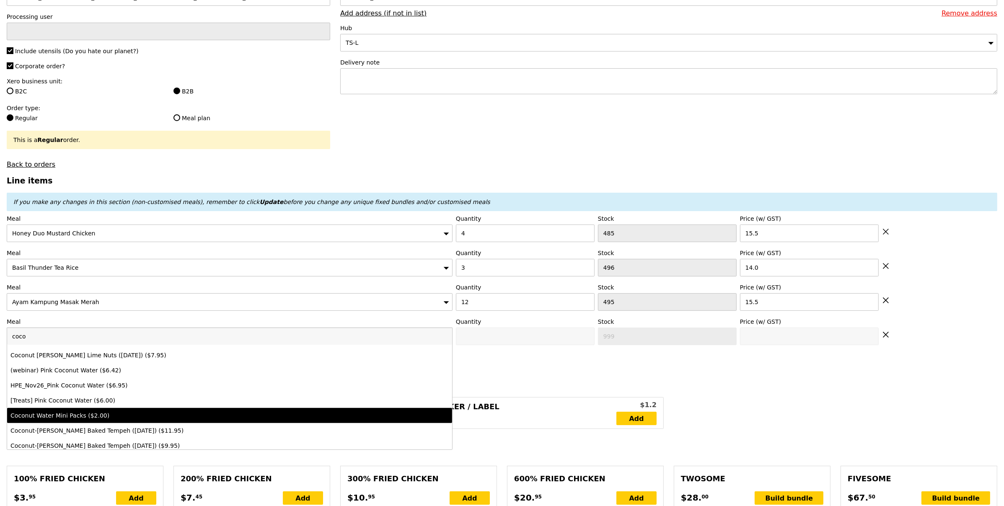
scroll to position [119, 0]
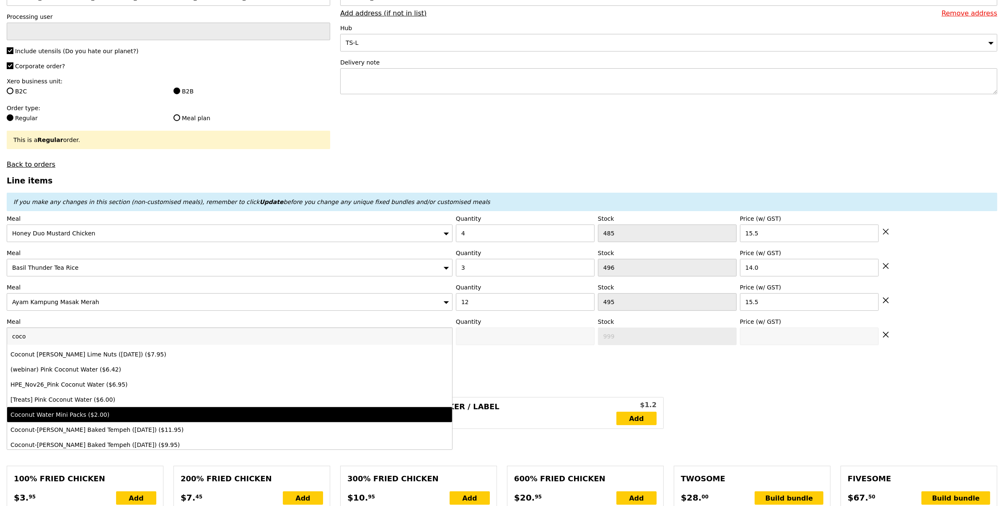
type input "coco"
click at [145, 416] on div "Coconut Water Mini Packs ($2.00)" at bounding box center [174, 415] width 328 height 8
type input "Confirm anyway"
type input "0"
type input "2.0"
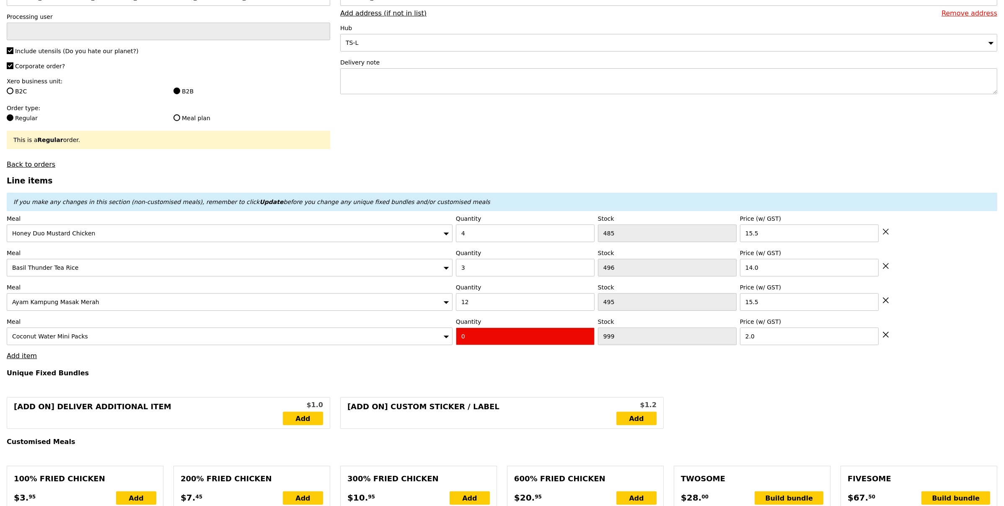
drag, startPoint x: 480, startPoint y: 339, endPoint x: 436, endPoint y: 338, distance: 43.6
click at [436, 338] on div "Meal Coconut Water Mini Packs Quantity 0 Stock 999 Price (w/ GST) 2.0" at bounding box center [502, 332] width 990 height 28
type input "Confirm"
type input "19"
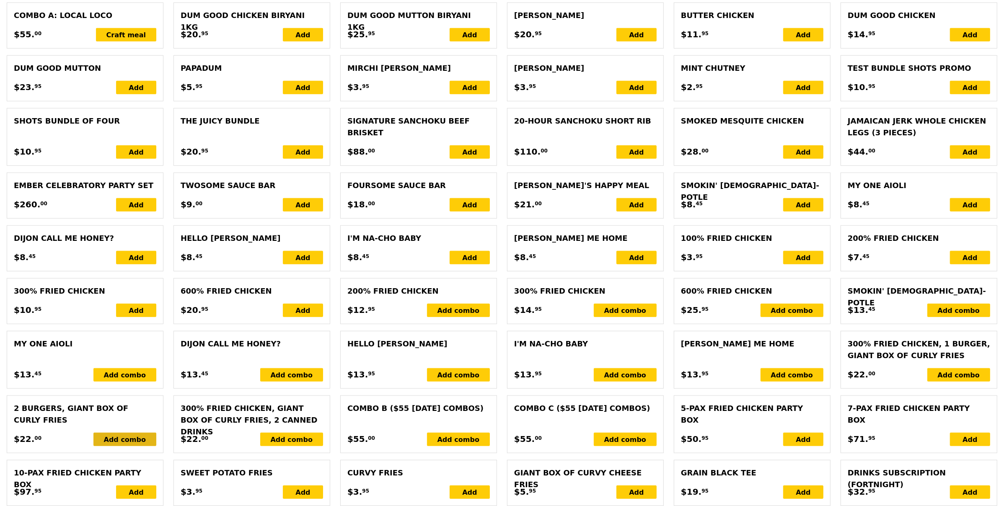
type input "Loading..."
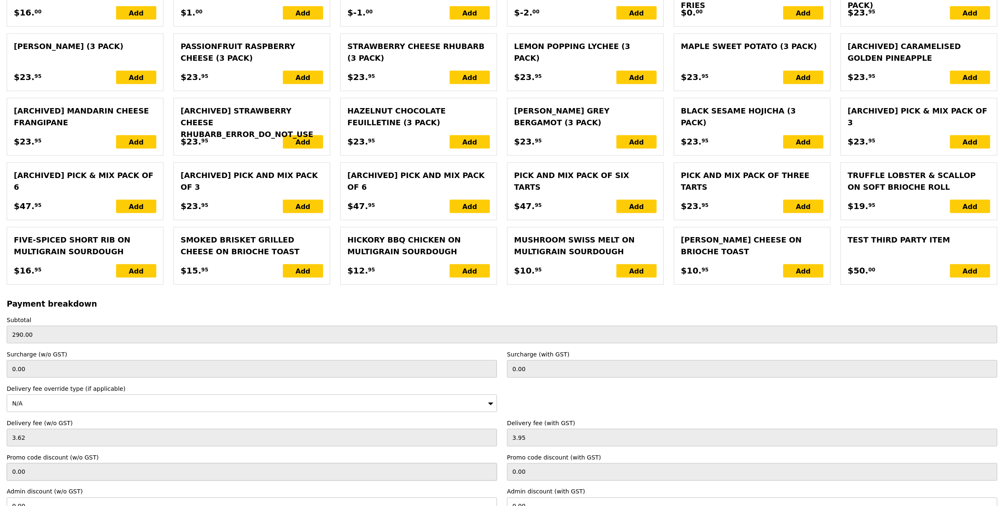
type input "328.00"
type input "331.95"
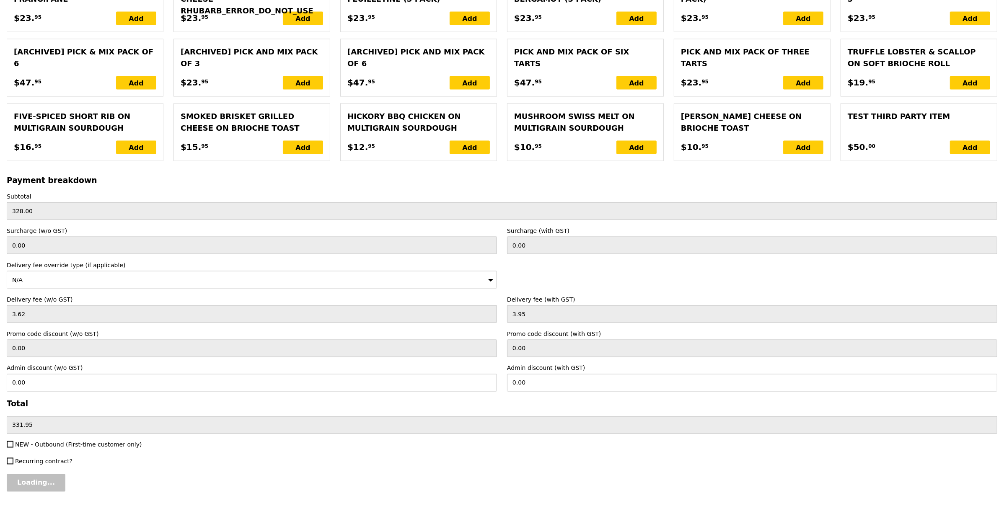
scroll to position [1702, 0]
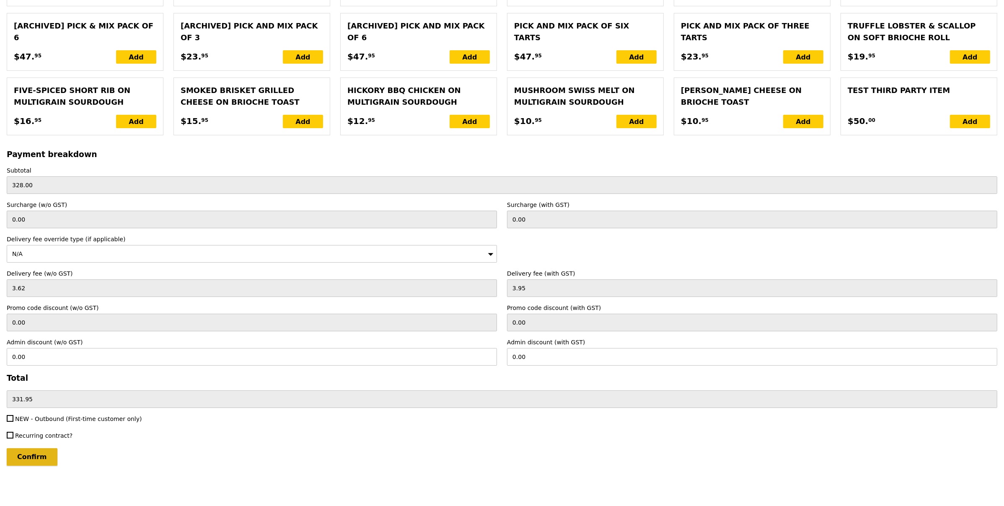
click at [46, 456] on input "Confirm" at bounding box center [32, 457] width 51 height 18
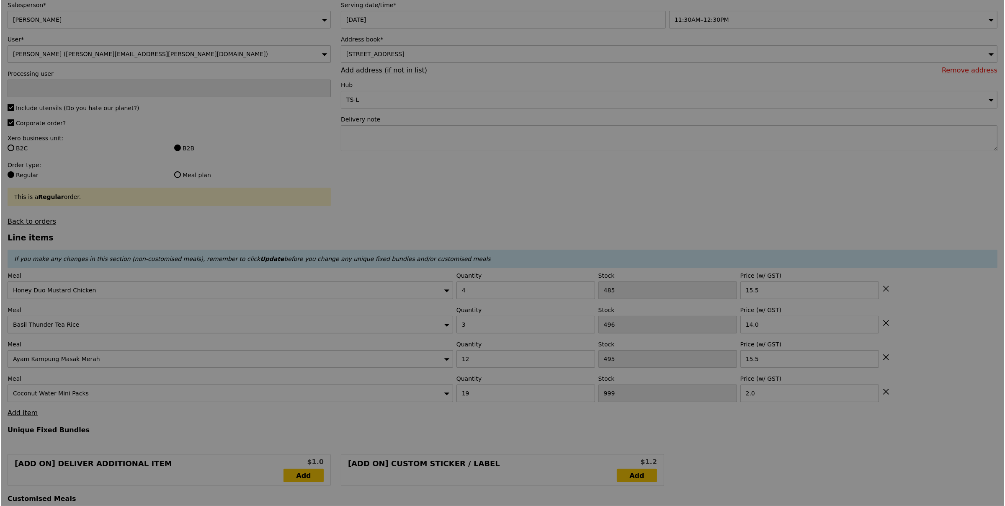
scroll to position [0, 0]
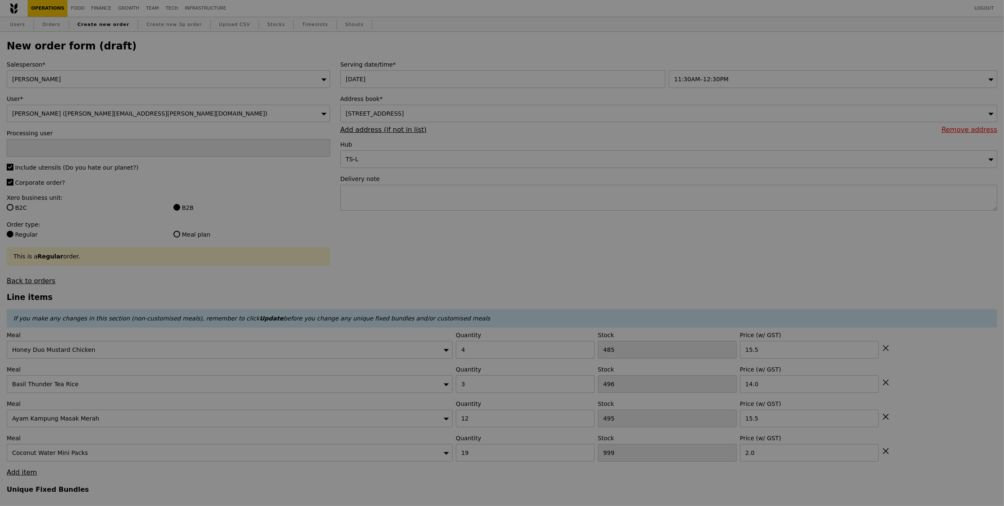
type input "Loading..."
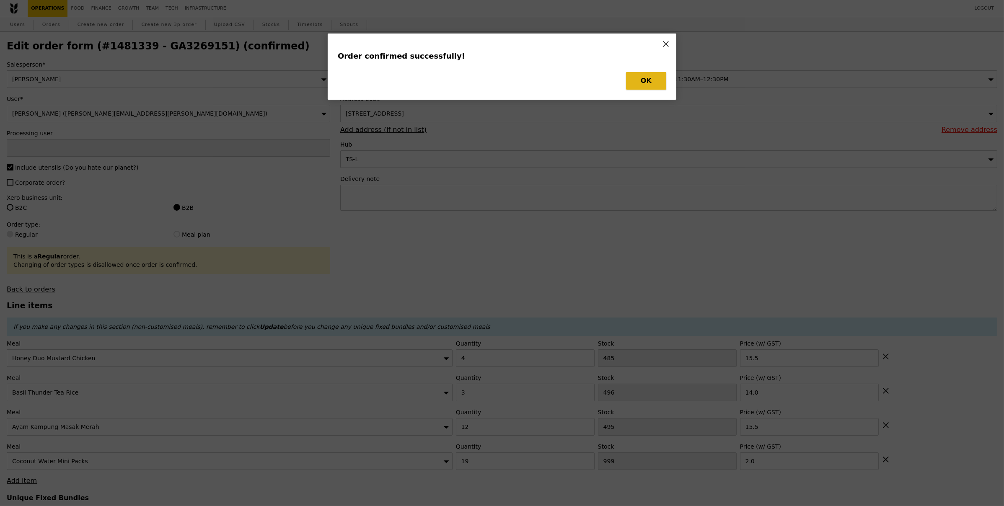
type input "[PERSON_NAME]"
type input "Loading..."
checkbox input "false"
type input "19"
type input "1018"
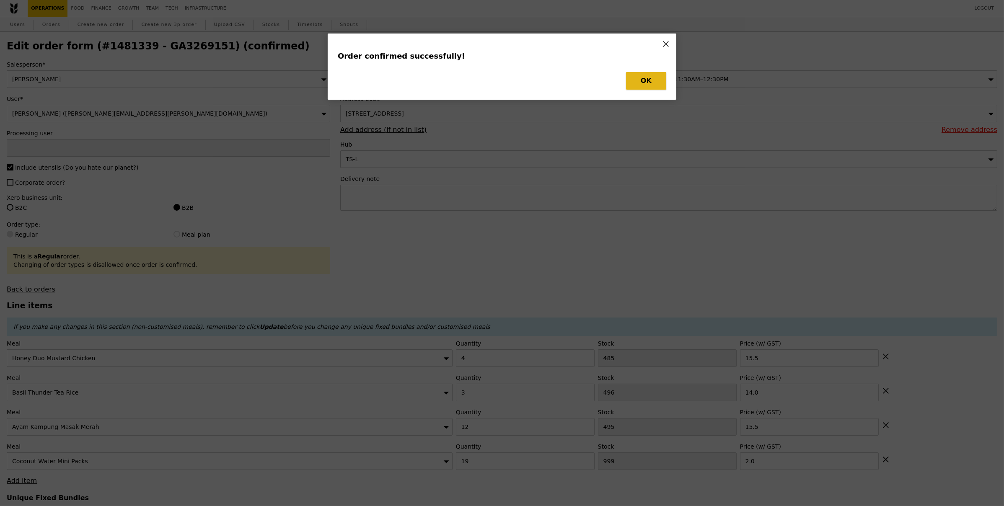
type input "2.00"
type input "12"
type input "495"
type input "15.50"
type input "3"
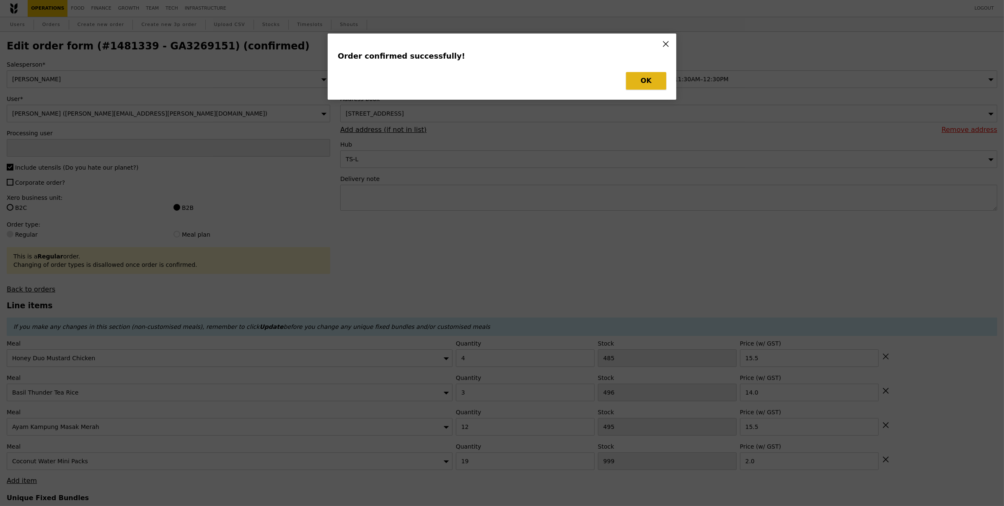
type input "496"
type input "14.00"
type input "4"
type input "485"
type input "15.50"
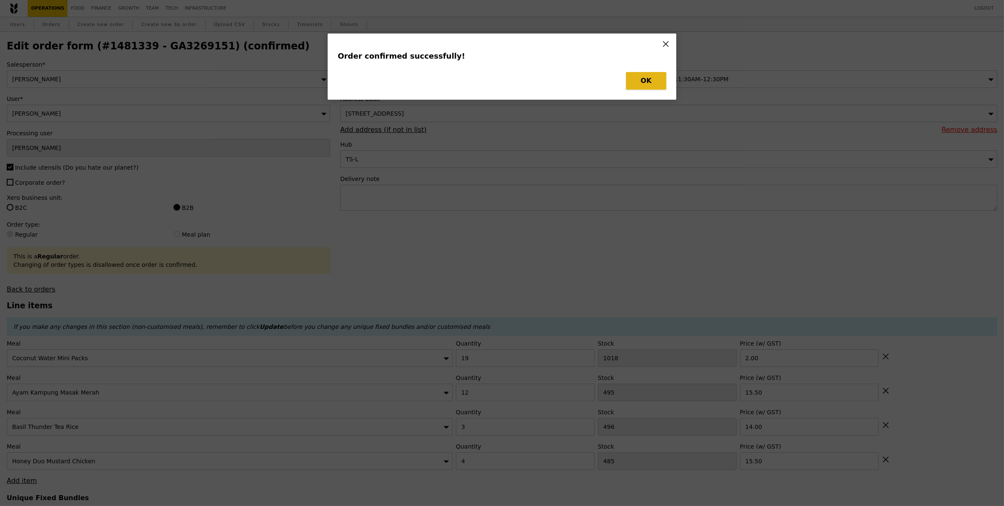
drag, startPoint x: 634, startPoint y: 85, endPoint x: 639, endPoint y: 83, distance: 5.5
click at [634, 85] on button "OK" at bounding box center [646, 81] width 40 height 18
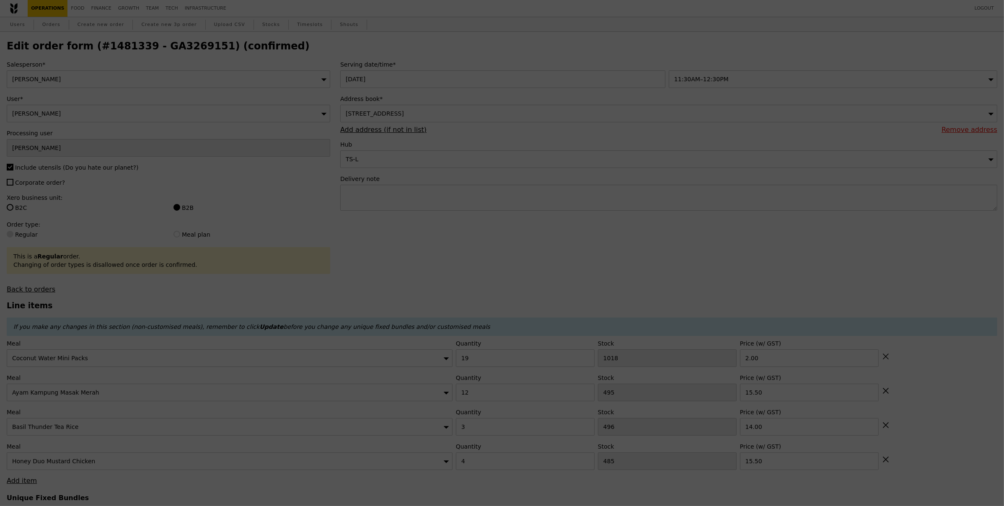
click at [639, 83] on div at bounding box center [502, 253] width 1004 height 506
type input "483"
type input "493"
type input "481"
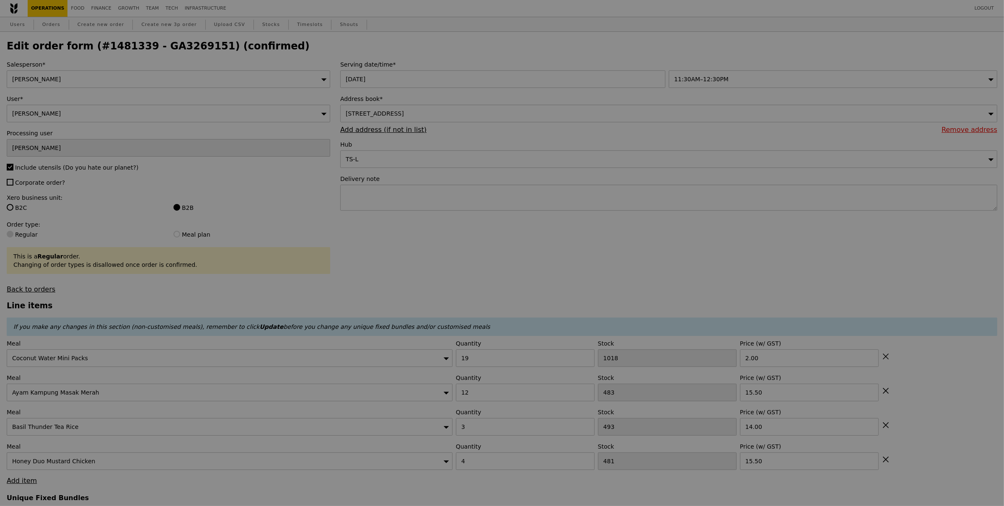
drag, startPoint x: 169, startPoint y: 57, endPoint x: 196, endPoint y: 49, distance: 28.0
click at [170, 55] on div at bounding box center [502, 253] width 1004 height 506
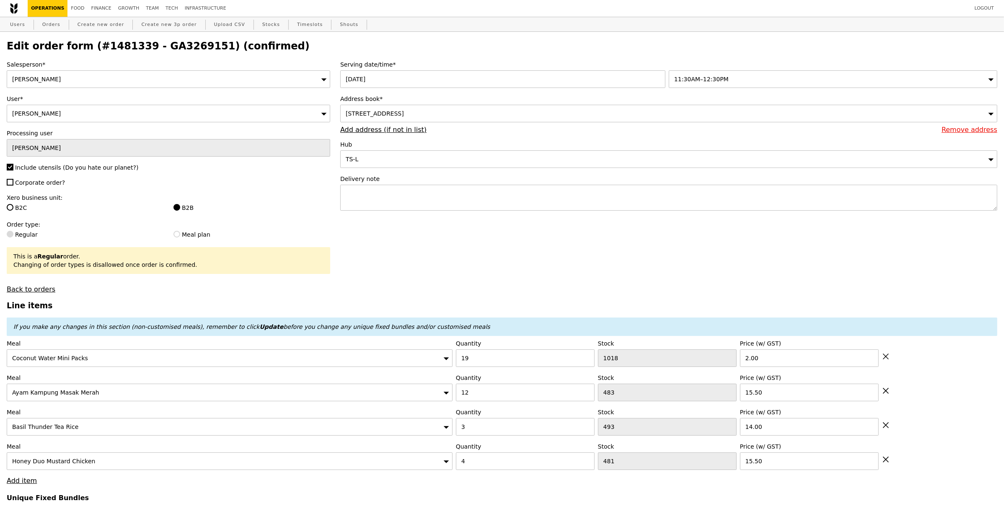
click at [198, 48] on h2 "Edit order form (#1481339 - GA3269151) (confirmed)" at bounding box center [502, 46] width 990 height 12
drag, startPoint x: 198, startPoint y: 49, endPoint x: 139, endPoint y: 53, distance: 59.2
drag, startPoint x: 142, startPoint y: 49, endPoint x: 171, endPoint y: 47, distance: 29.8
click at [196, 45] on h2 "Edit order form (#1481339 - GA3269151) (confirmed)" at bounding box center [502, 46] width 990 height 12
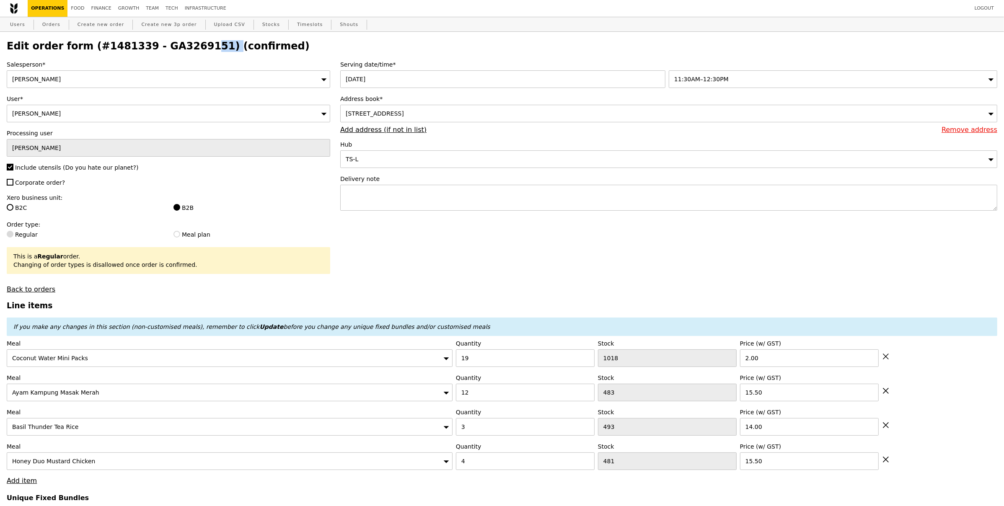
copy h2 "GA3269151"
click at [46, 23] on link "Orders" at bounding box center [51, 24] width 25 height 15
type input "Update"
select select "100"
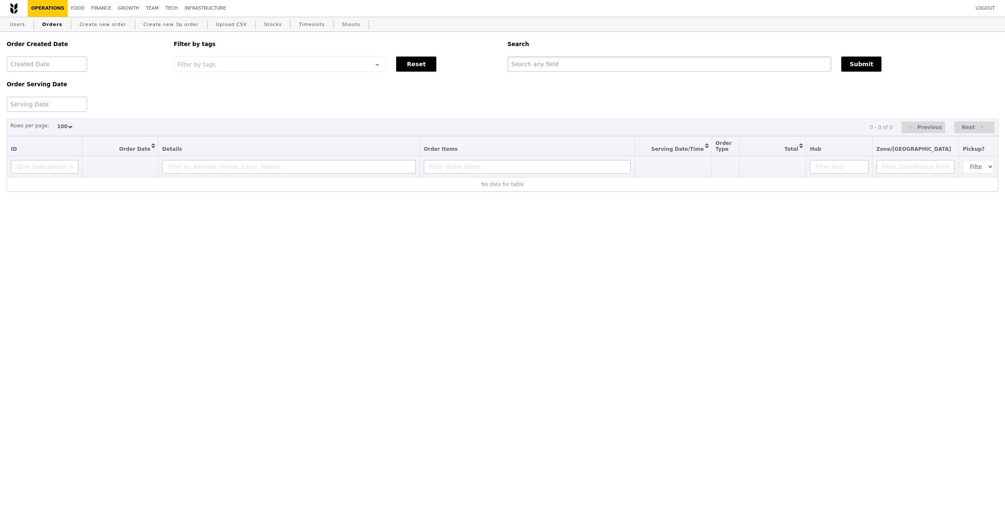
click at [555, 68] on input "text" at bounding box center [670, 64] width 324 height 15
paste input "GA3269151"
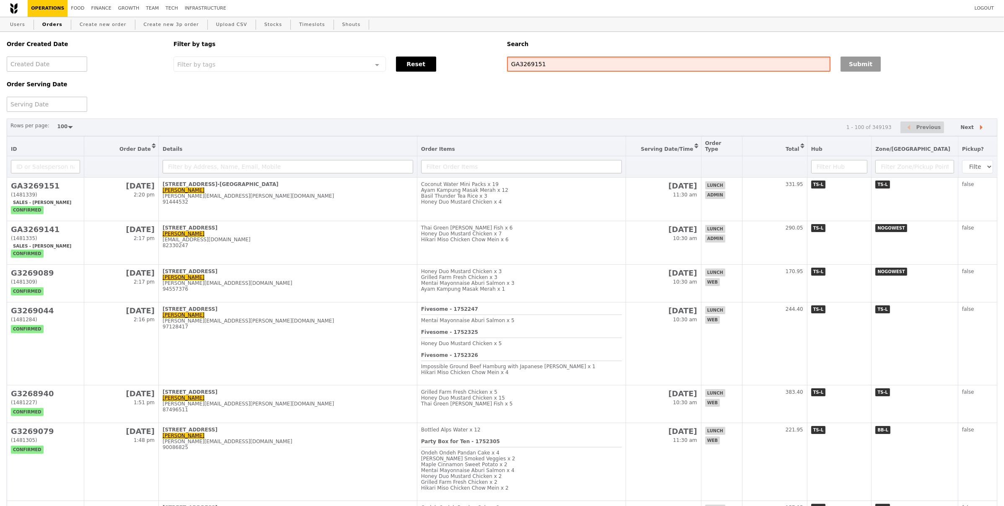
type input "GA3269151"
click at [843, 64] on button "Submit" at bounding box center [860, 64] width 40 height 15
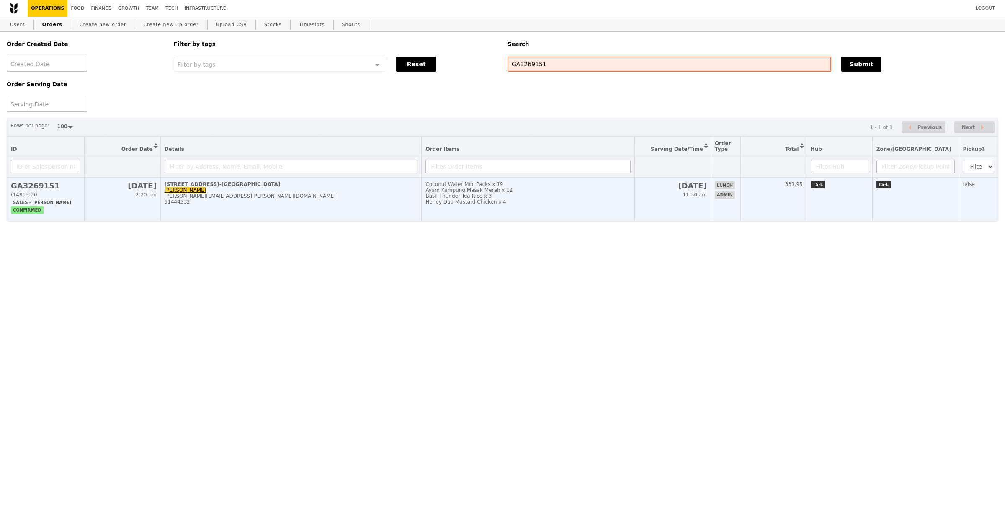
click at [357, 196] on div "[PERSON_NAME][EMAIL_ADDRESS][PERSON_NAME][DOMAIN_NAME]" at bounding box center [291, 196] width 253 height 6
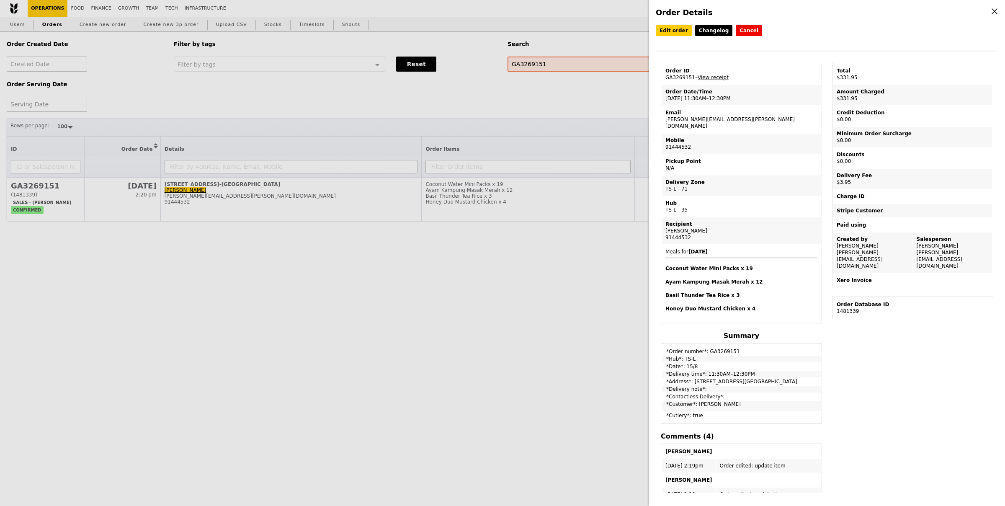
click at [719, 79] on link "View receipt" at bounding box center [713, 78] width 31 height 6
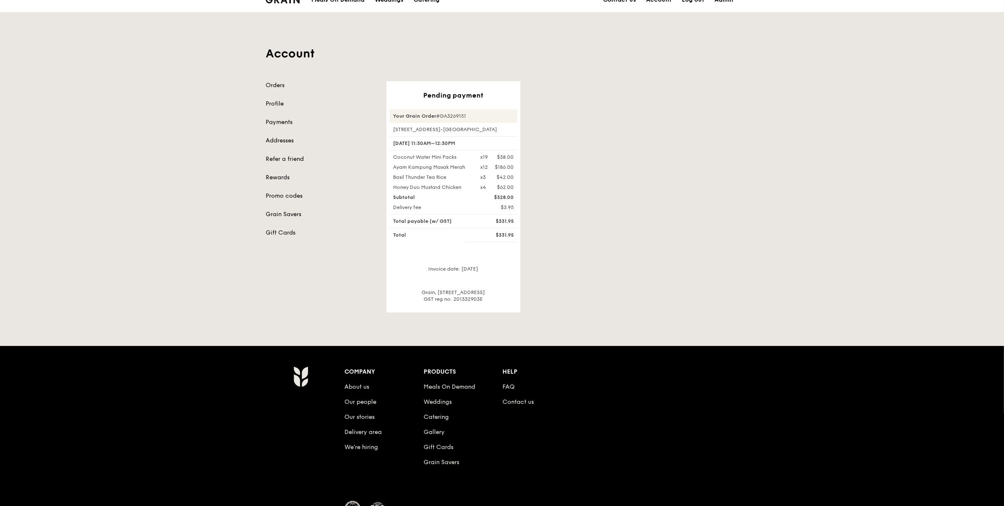
scroll to position [13, 0]
